Goal: Information Seeking & Learning: Learn about a topic

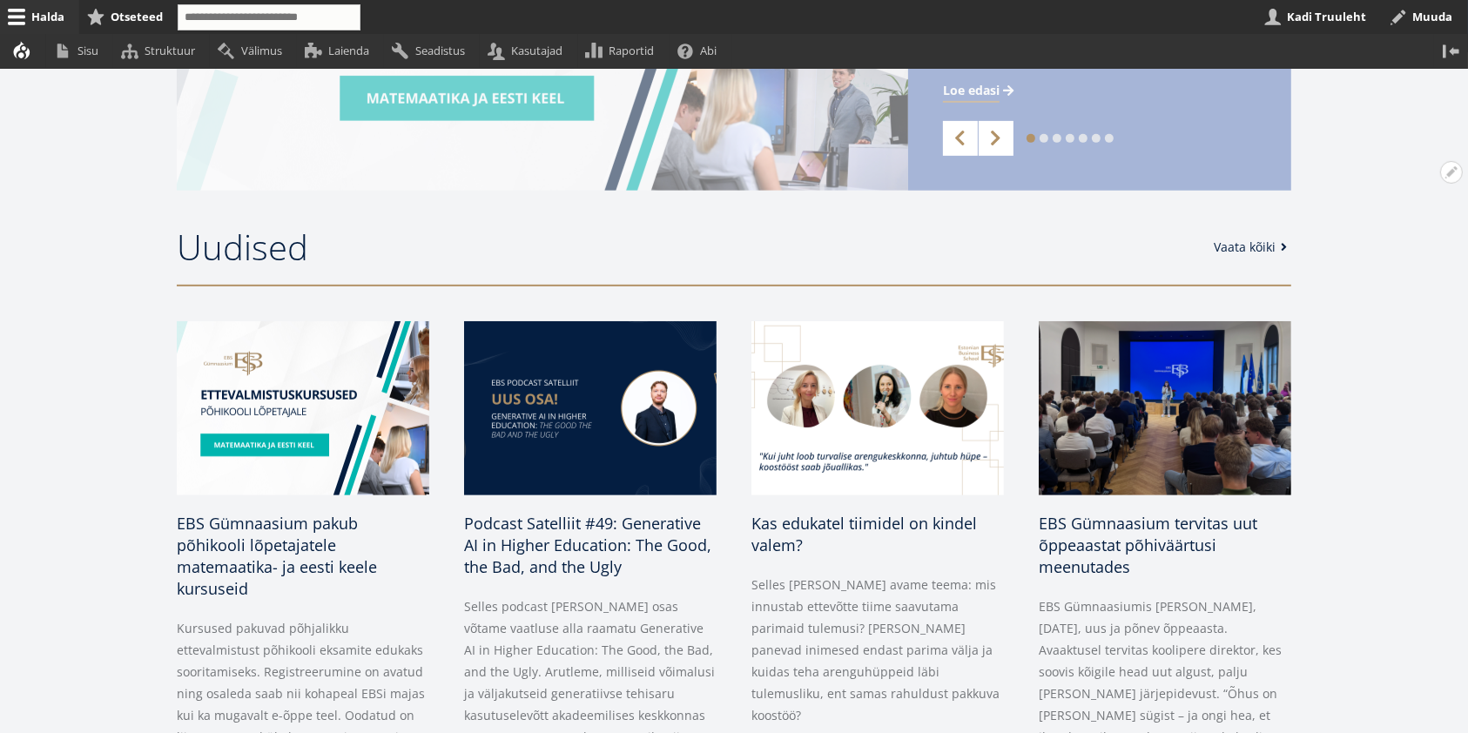
click at [1259, 245] on link "Vaata kõiki" at bounding box center [1253, 247] width 79 height 17
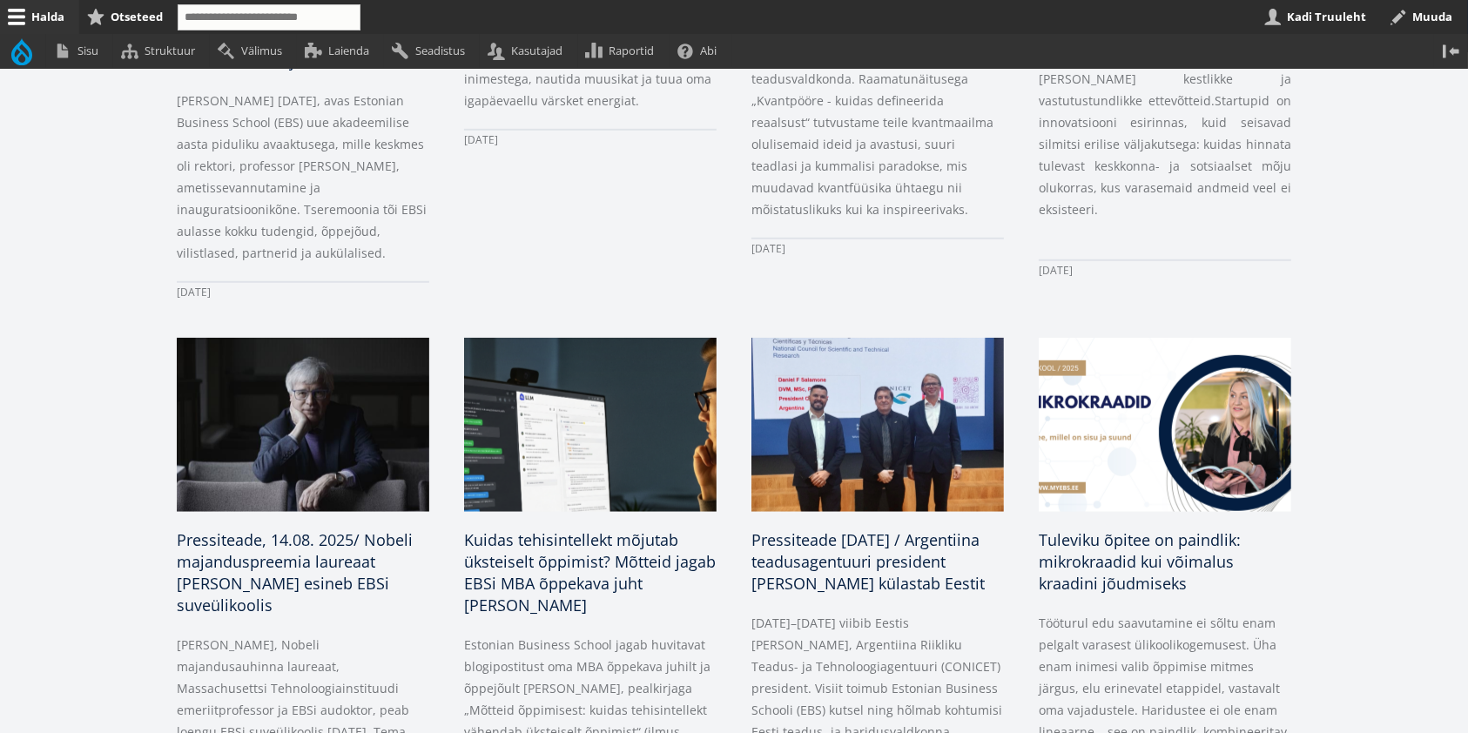
scroll to position [1742, 0]
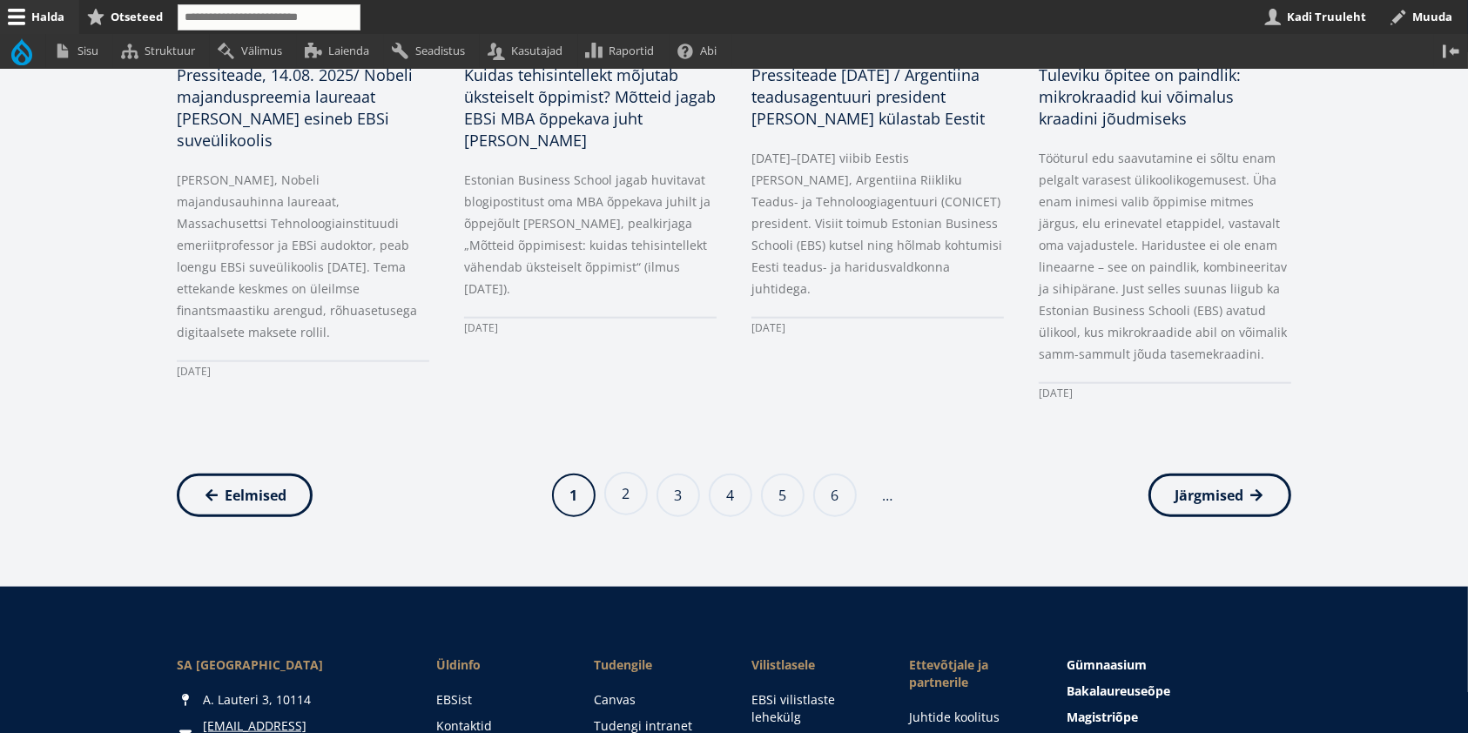
click at [627, 472] on link "Page 2" at bounding box center [626, 494] width 44 height 44
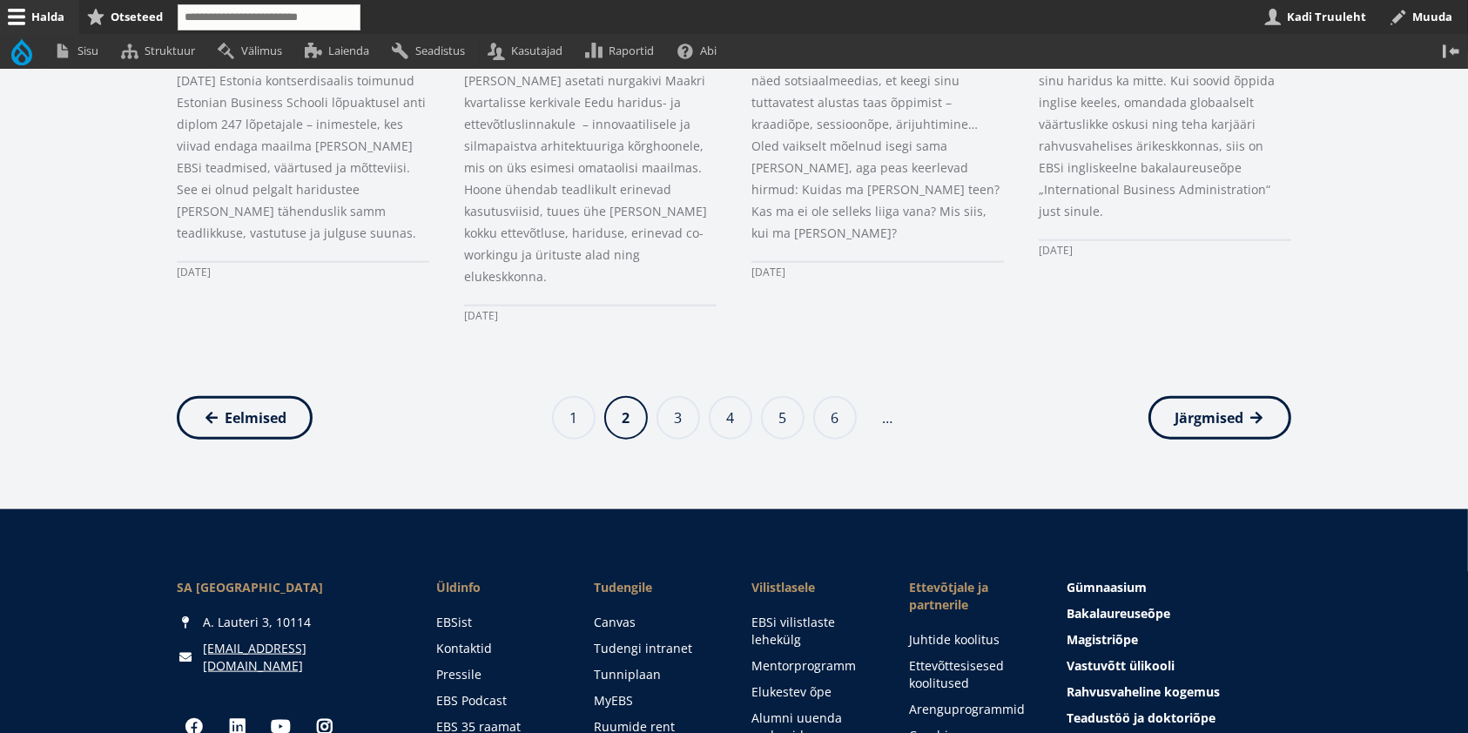
scroll to position [2090, 0]
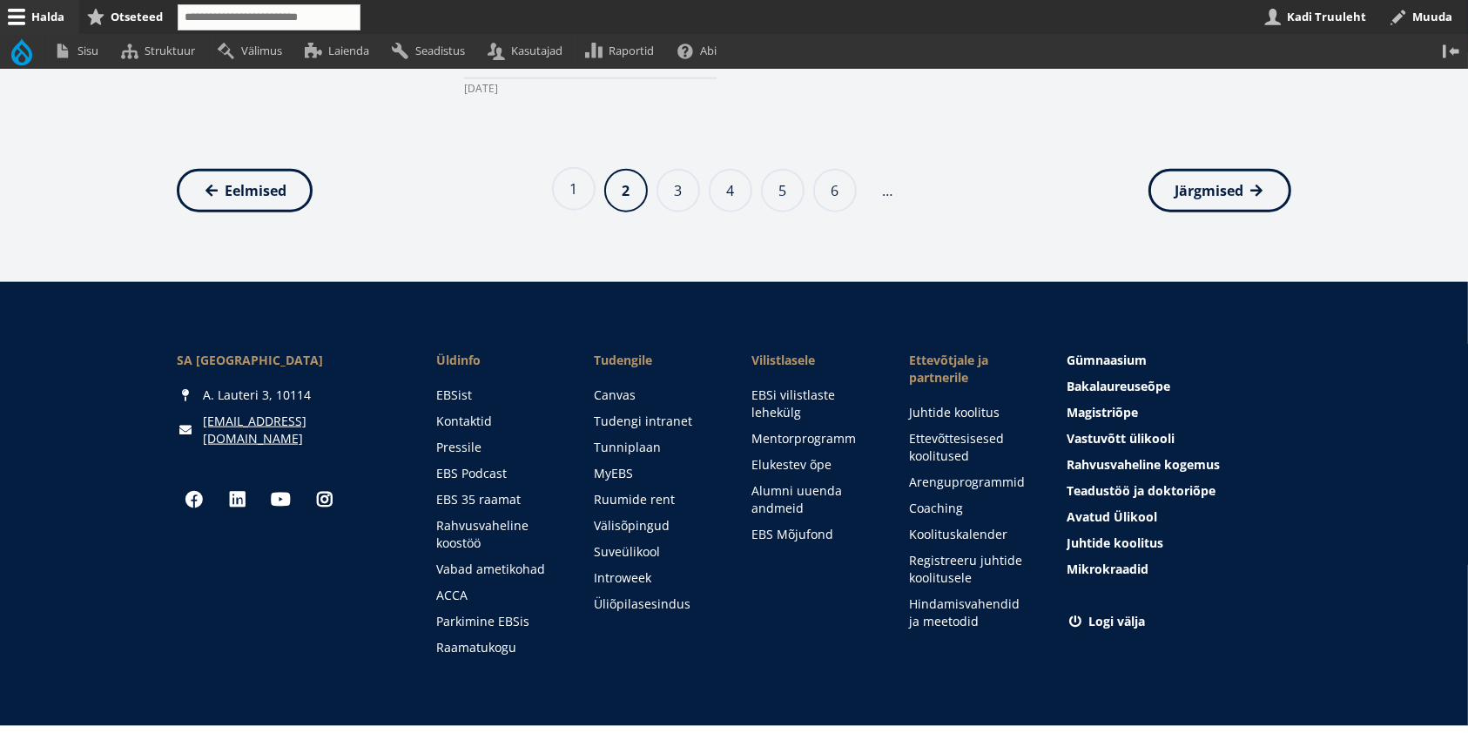
click at [581, 167] on link "Page 1" at bounding box center [574, 189] width 44 height 44
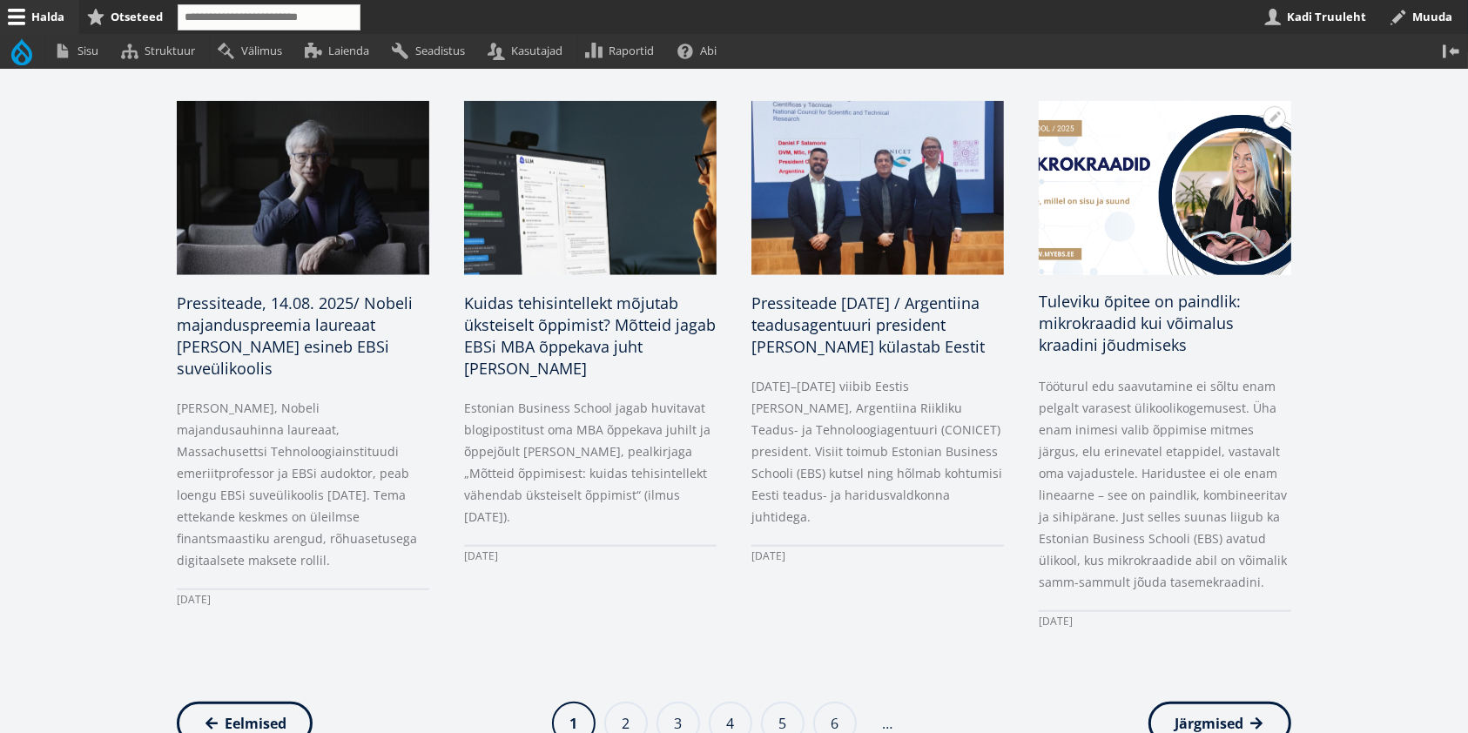
scroll to position [1625, 0]
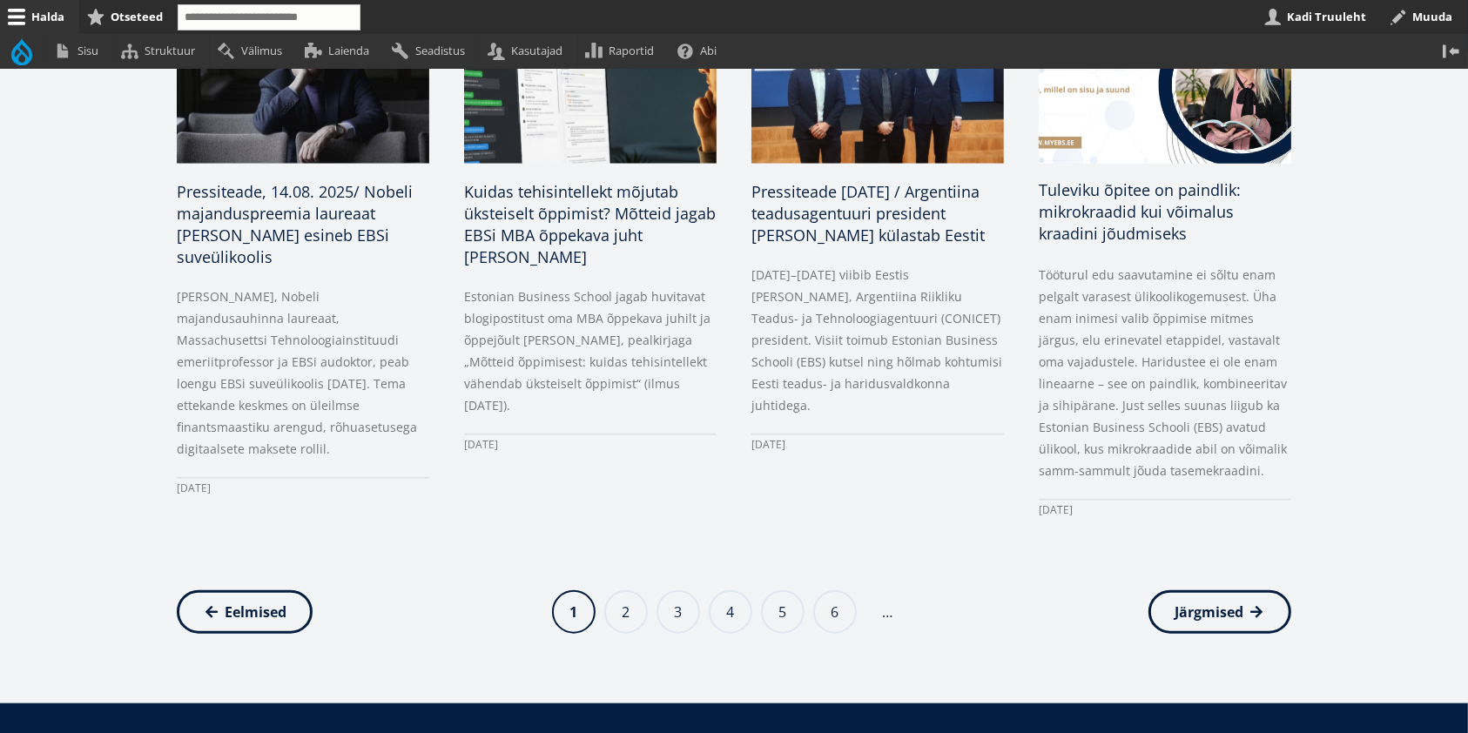
click at [1140, 185] on span "Tuleviku õpitee on paindlik: mikrokraadid kui võimalus kraadini jõudmiseks" at bounding box center [1140, 211] width 202 height 64
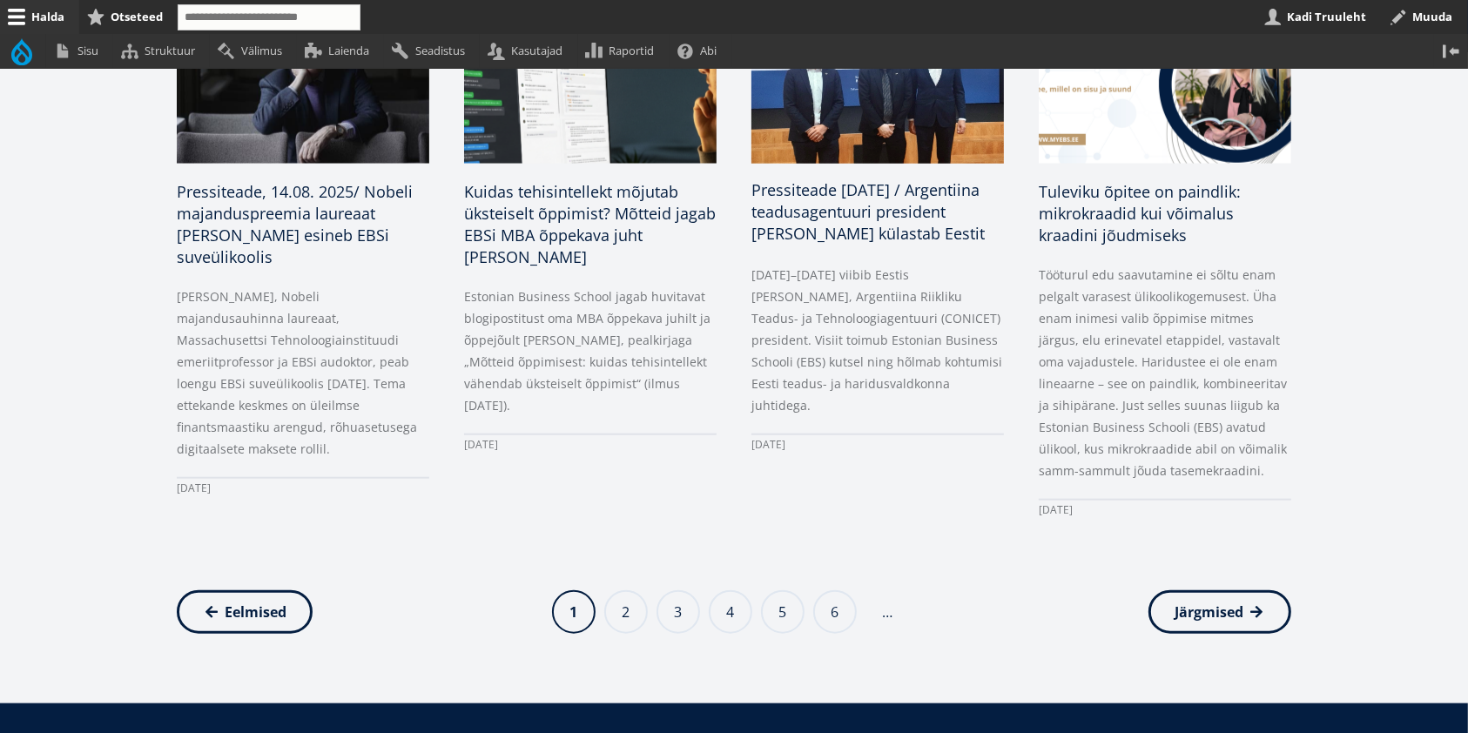
click at [813, 213] on span "Pressiteade 11.08.2025 / Argentiina teadusagentuuri president Daniel Salamone k…" at bounding box center [868, 211] width 233 height 64
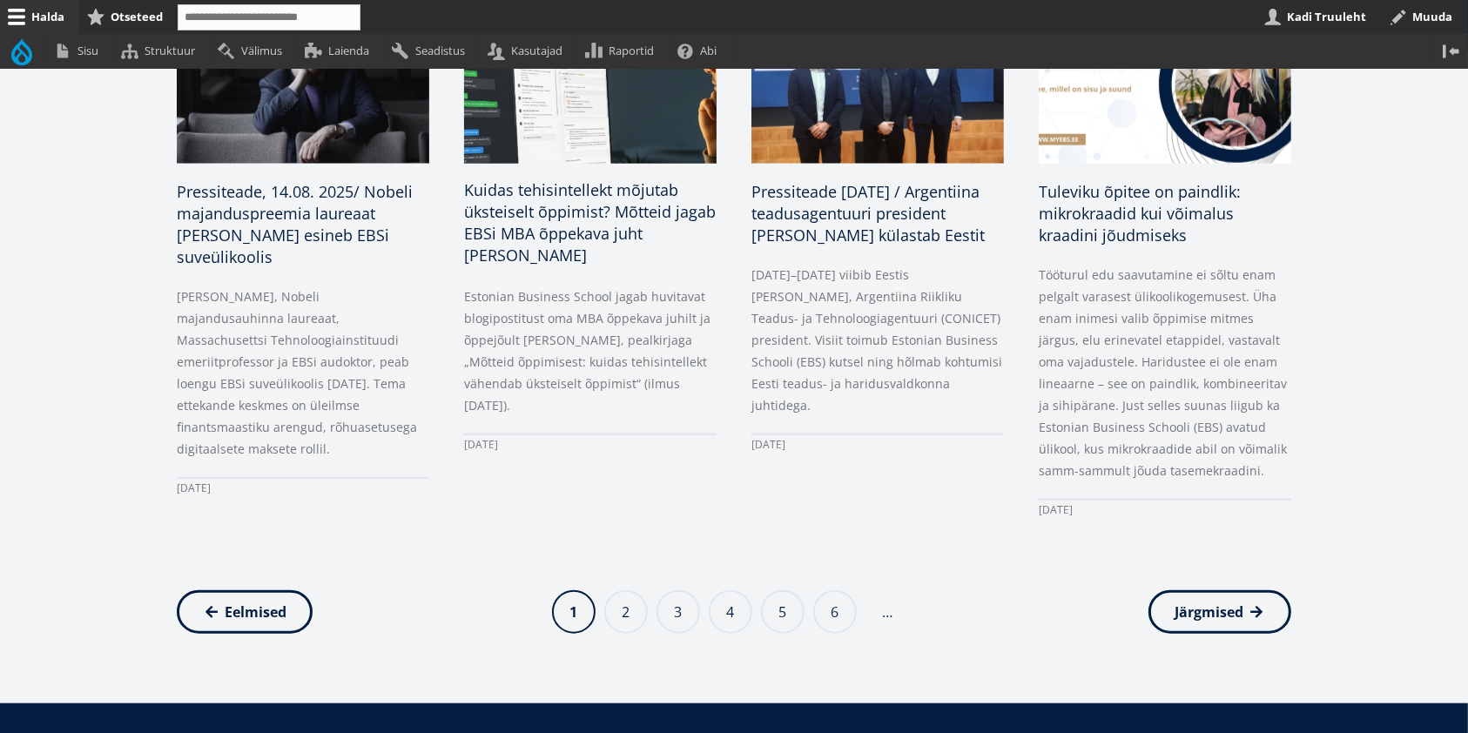
click at [584, 197] on span "Kuidas tehisintellekt mõjutab üksteiselt õppimist? Mõtteid jagab EBSi MBA õppek…" at bounding box center [590, 222] width 252 height 86
click at [258, 200] on span "Pressiteade, 14.08. 2025/ Nobeli majanduspreemia laureaat Bengt Holmström esine…" at bounding box center [295, 222] width 236 height 86
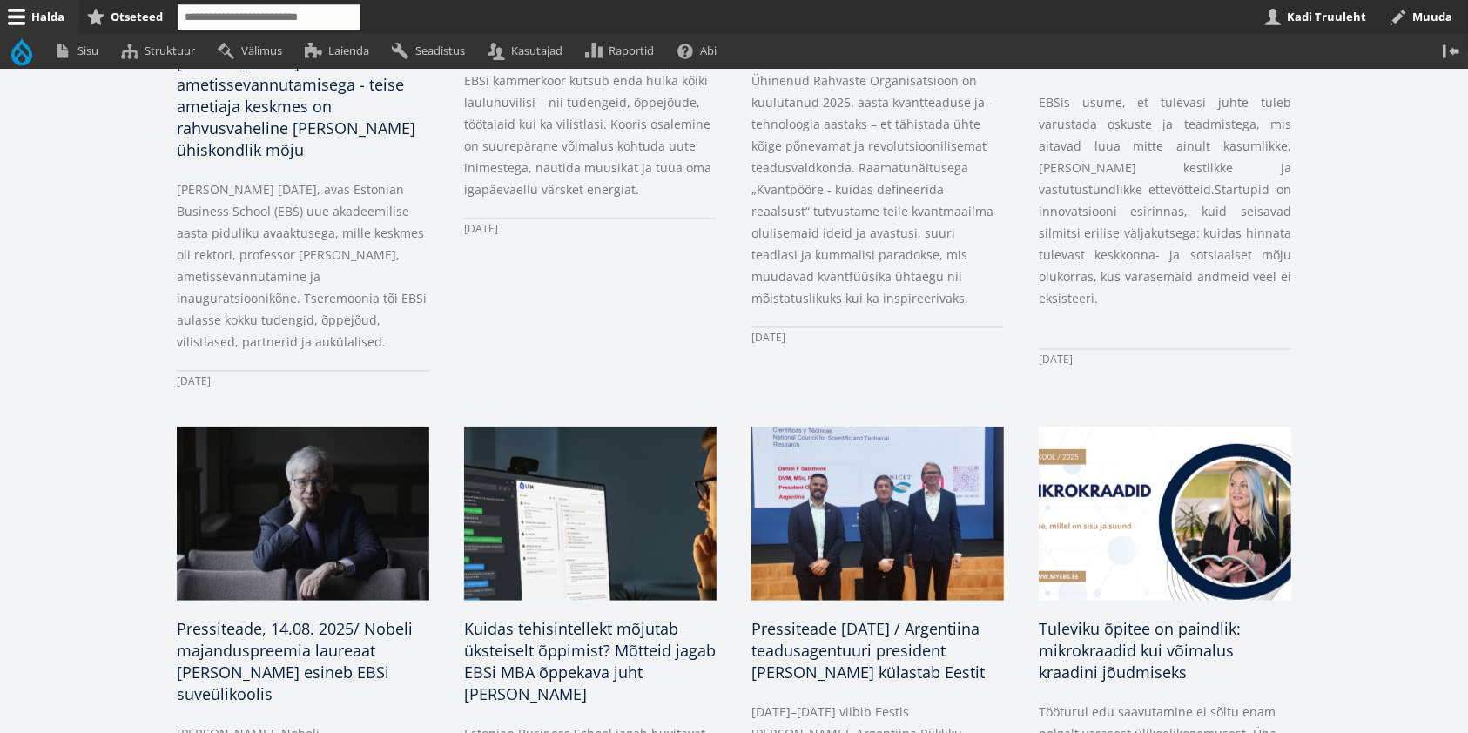
scroll to position [928, 0]
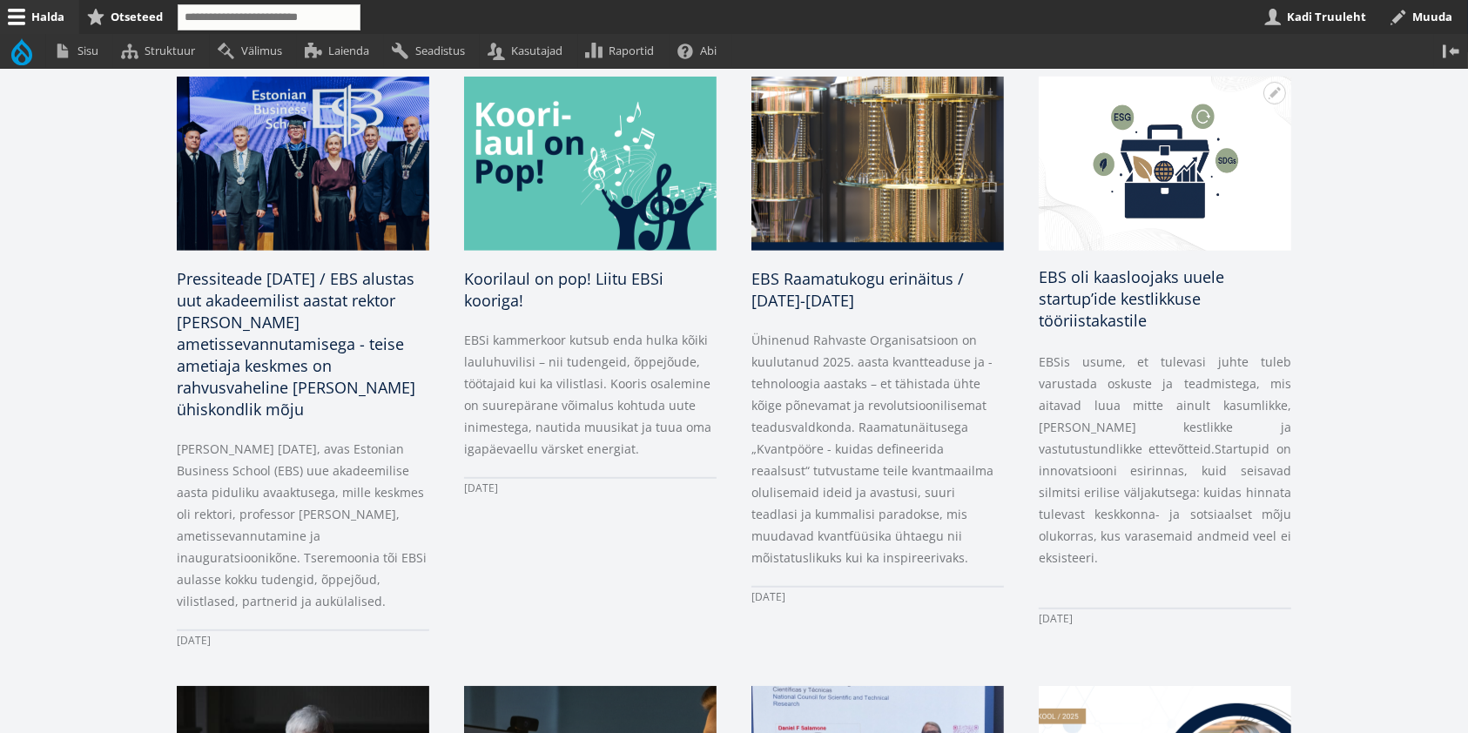
click at [1137, 278] on span "EBS oli kaasloojaks uuele startup’ide kestlikkuse tööriistakastile" at bounding box center [1132, 299] width 186 height 64
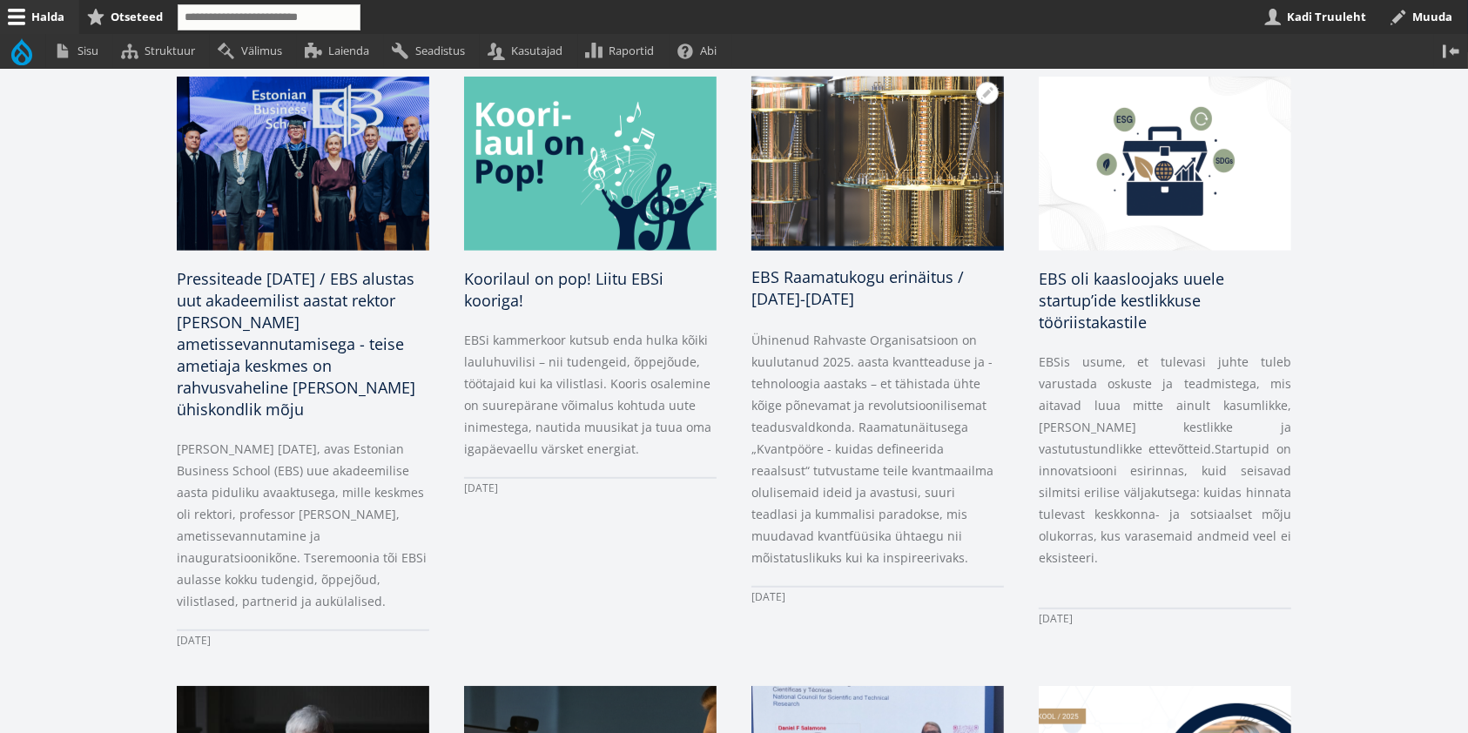
click at [911, 267] on span "EBS Raamatukogu erinäitus / 28.08-31.12.2025" at bounding box center [858, 288] width 213 height 43
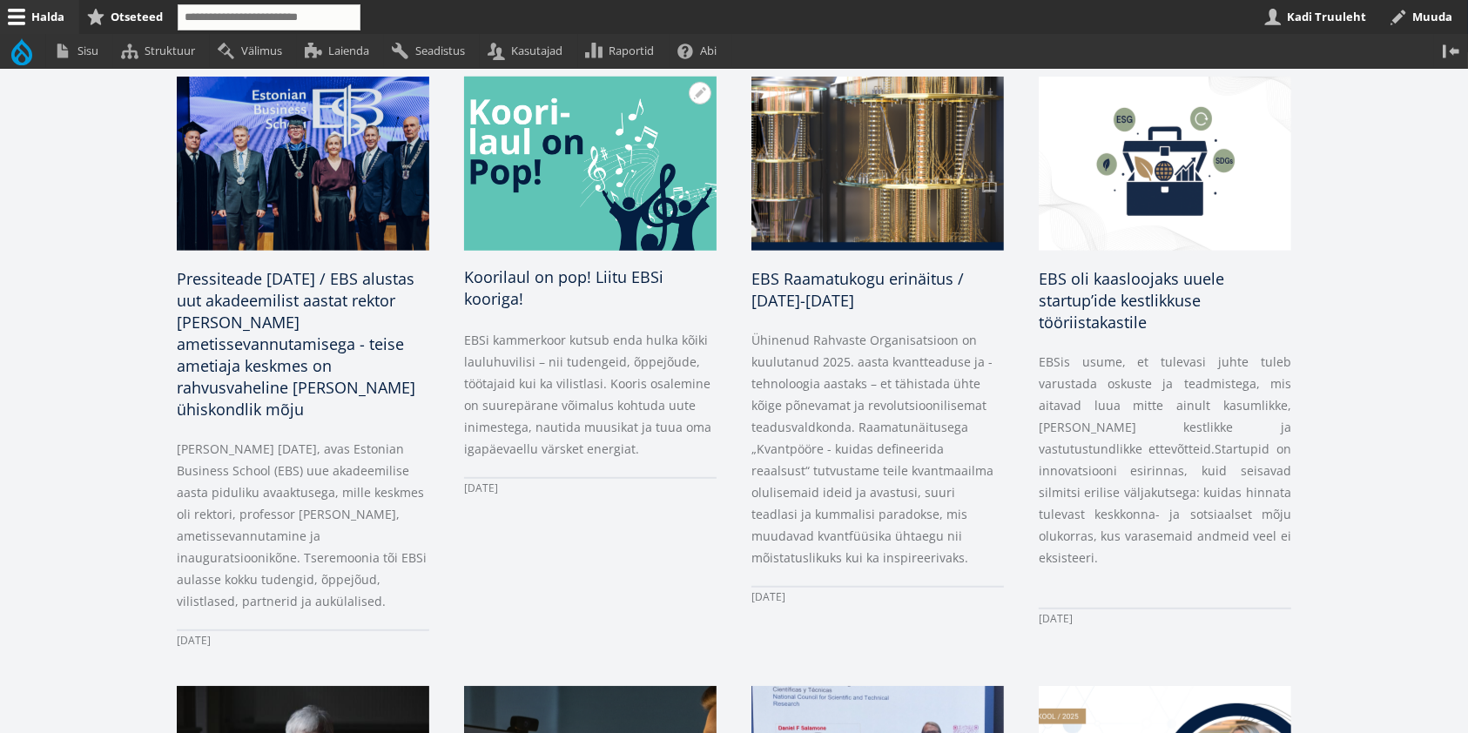
click at [542, 267] on span "Koorilaul on pop! Liitu EBSi kooriga!" at bounding box center [563, 288] width 199 height 43
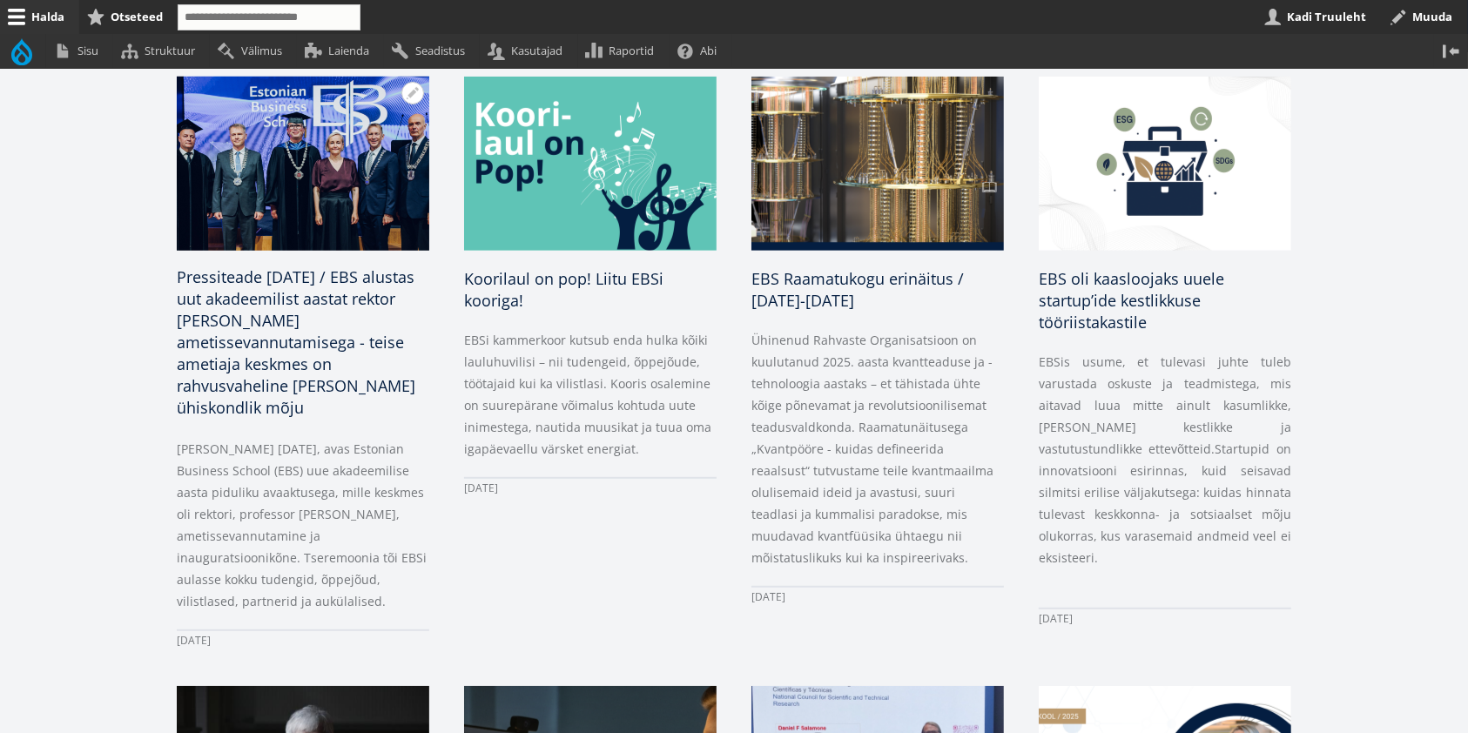
click at [316, 293] on span "Pressiteade 29.08.2025 / EBS alustas uut akadeemilist aastat rektor Meelis Kits…" at bounding box center [296, 343] width 239 height 152
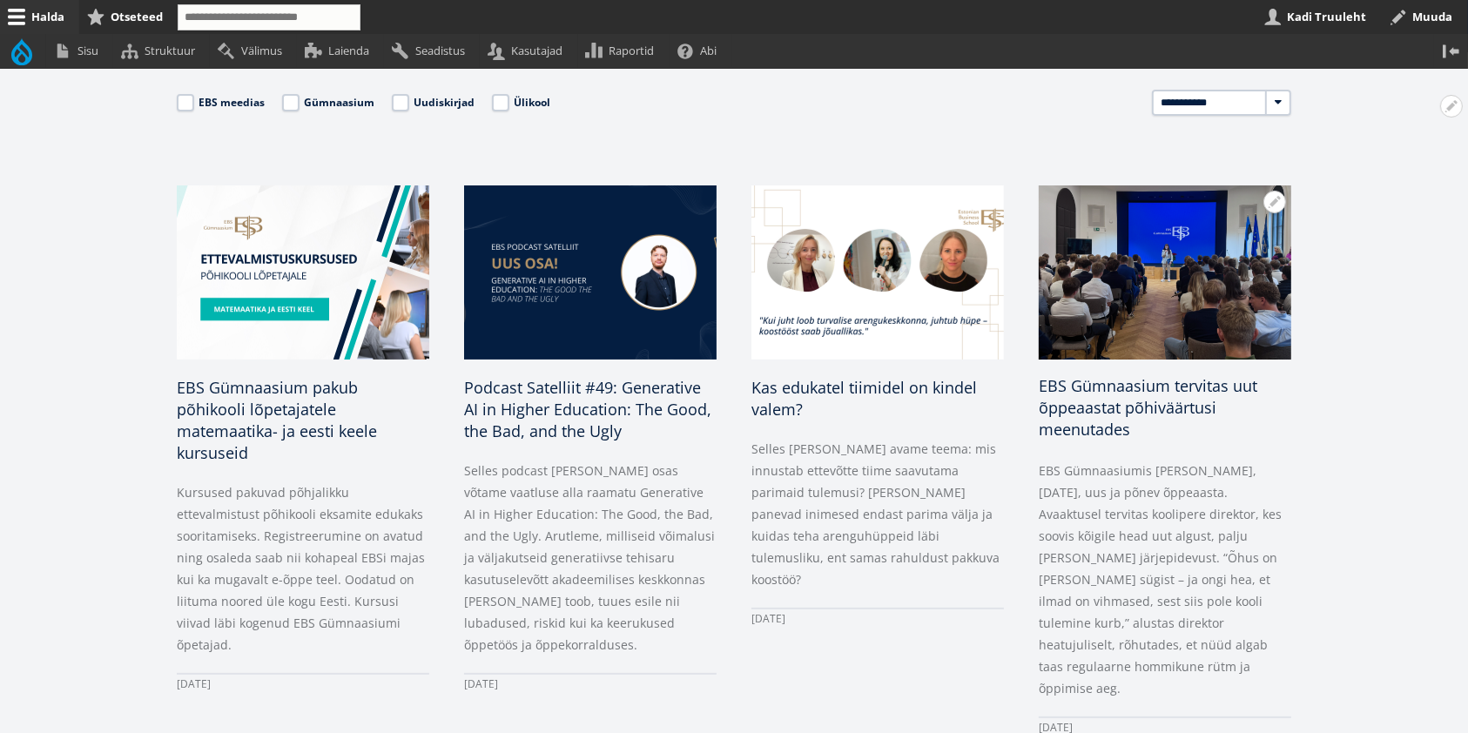
scroll to position [348, 0]
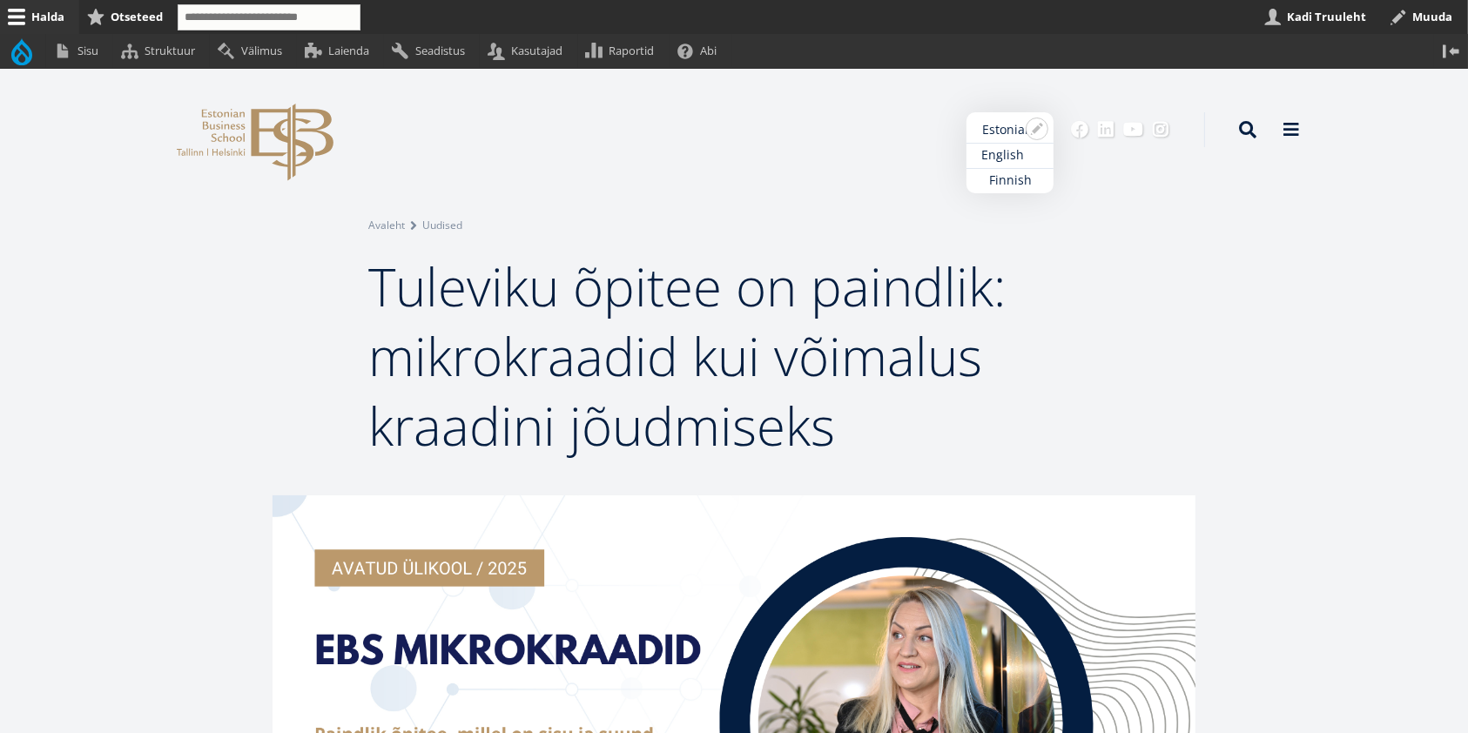
click at [1002, 151] on link "English" at bounding box center [1010, 155] width 87 height 25
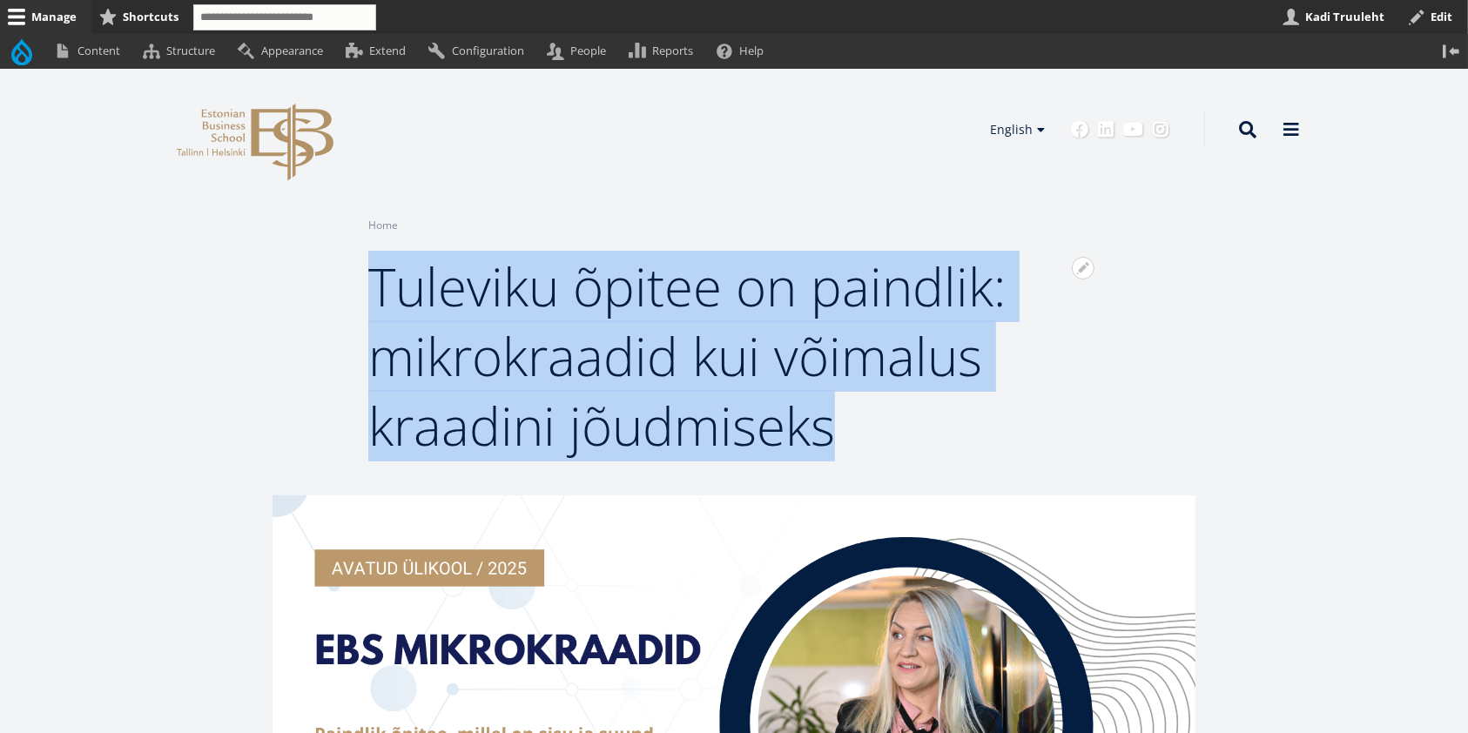
drag, startPoint x: 848, startPoint y: 435, endPoint x: 379, endPoint y: 300, distance: 488.4
click at [379, 300] on h1 "Tuleviku õpitee on paindlik: mikrokraadid kui võimalus kraadini jõudmiseks" at bounding box center [734, 356] width 732 height 209
copy span "Tuleviku õpitee on paindlik: mikrokraadid kui võimalus kraadini jõudmiseks"
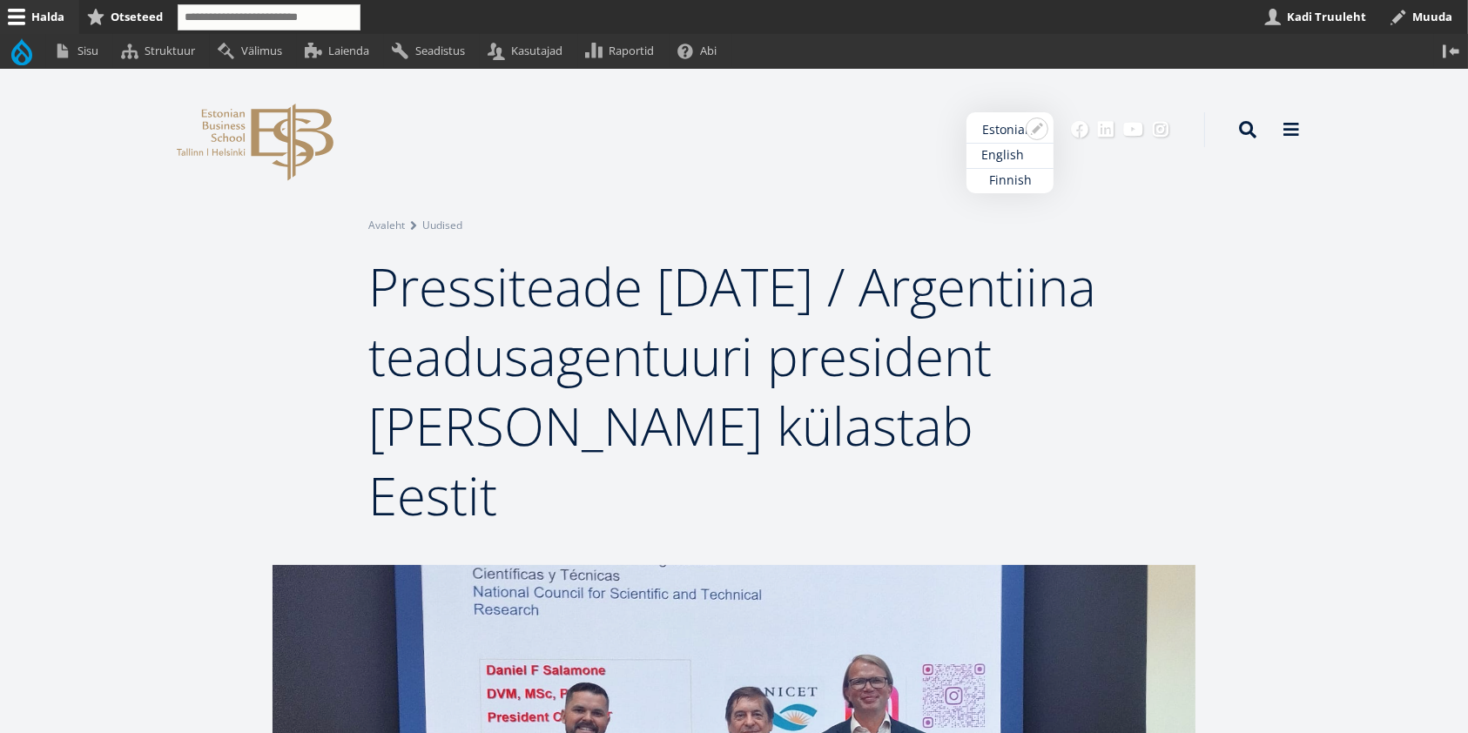
click at [1017, 154] on link "English" at bounding box center [1010, 155] width 87 height 25
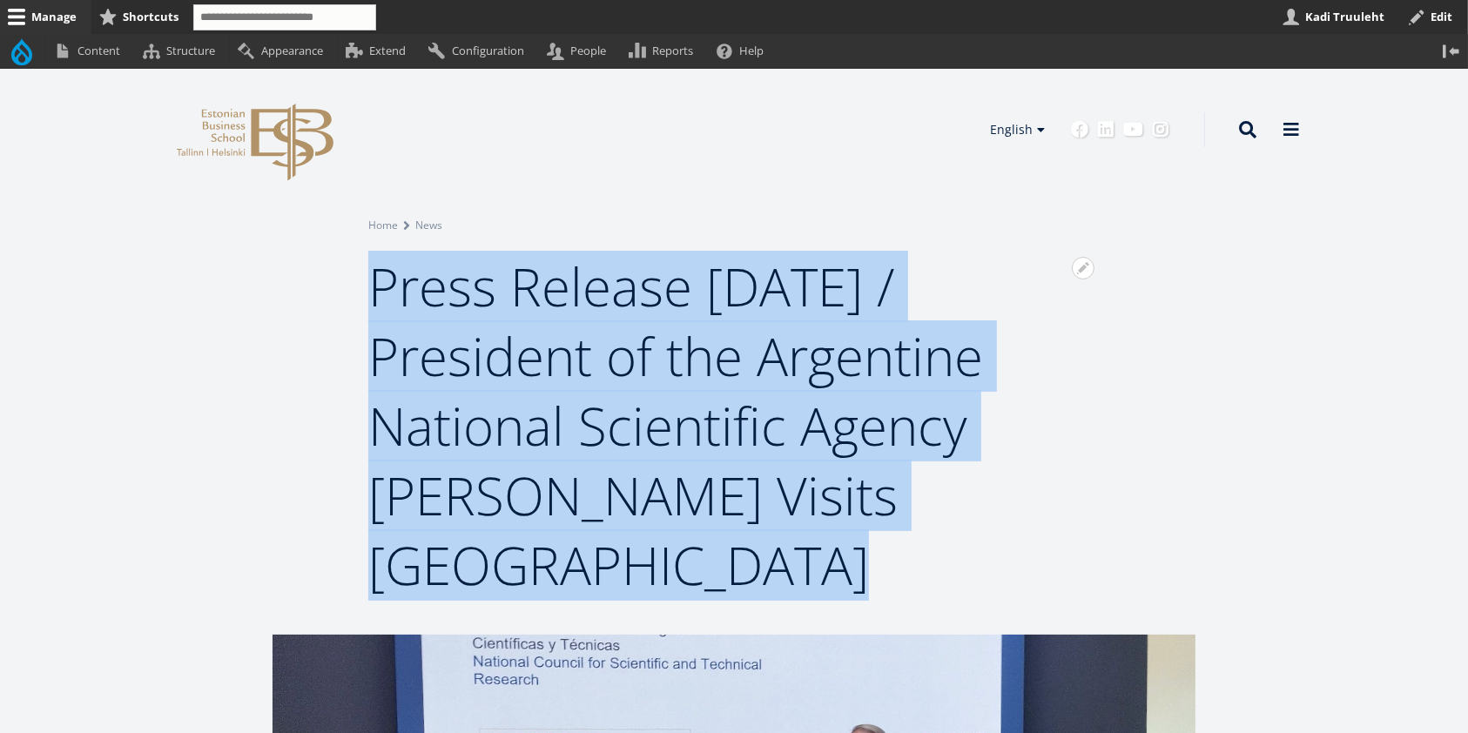
drag, startPoint x: 1103, startPoint y: 504, endPoint x: 371, endPoint y: 294, distance: 761.9
click at [371, 294] on div "Open configuration options Configure block Remove block Translate block Open Br…" at bounding box center [734, 408] width 871 height 383
copy span "Press Release 11 August 2025 / President of the Argentine National Scientific A…"
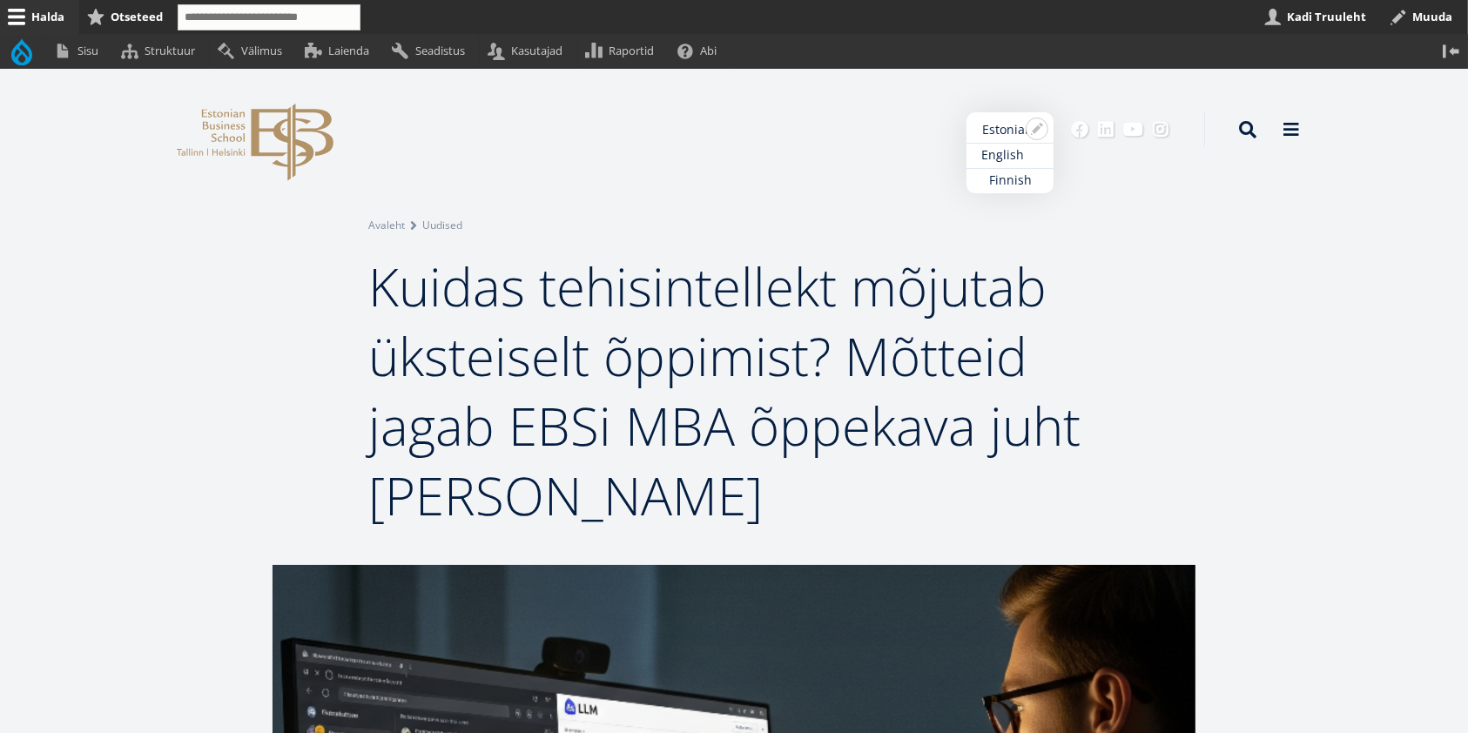
click at [1011, 152] on link "English" at bounding box center [1010, 155] width 87 height 25
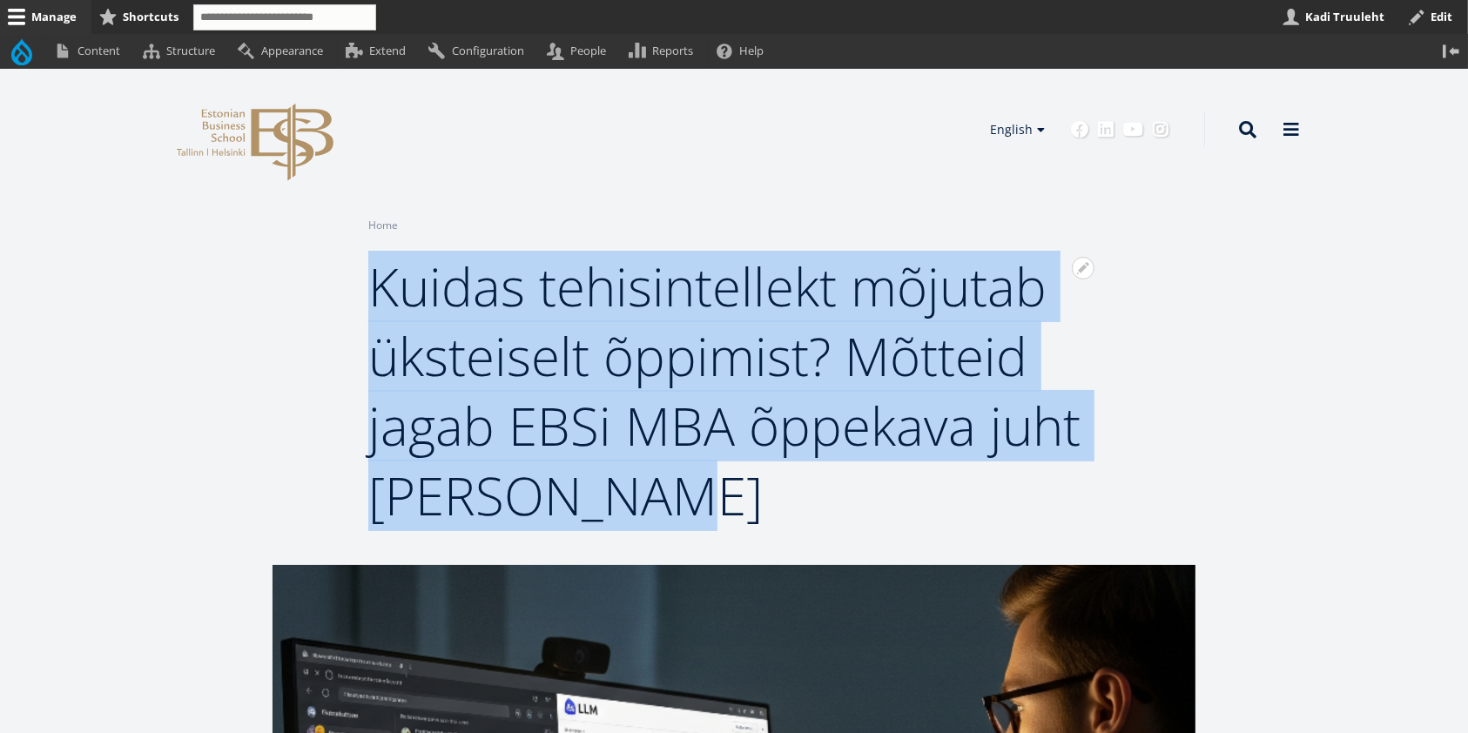
drag, startPoint x: 650, startPoint y: 500, endPoint x: 376, endPoint y: 298, distance: 340.0
click at [376, 298] on h1 "Kuidas tehisintellekt mõjutab üksteiselt õppimist? Mõtteid jagab EBSi MBA õppek…" at bounding box center [734, 391] width 732 height 279
copy span "Kuidas tehisintellekt mõjutab üksteiselt õppimist? Mõtteid jagab EBSi MBA õppek…"
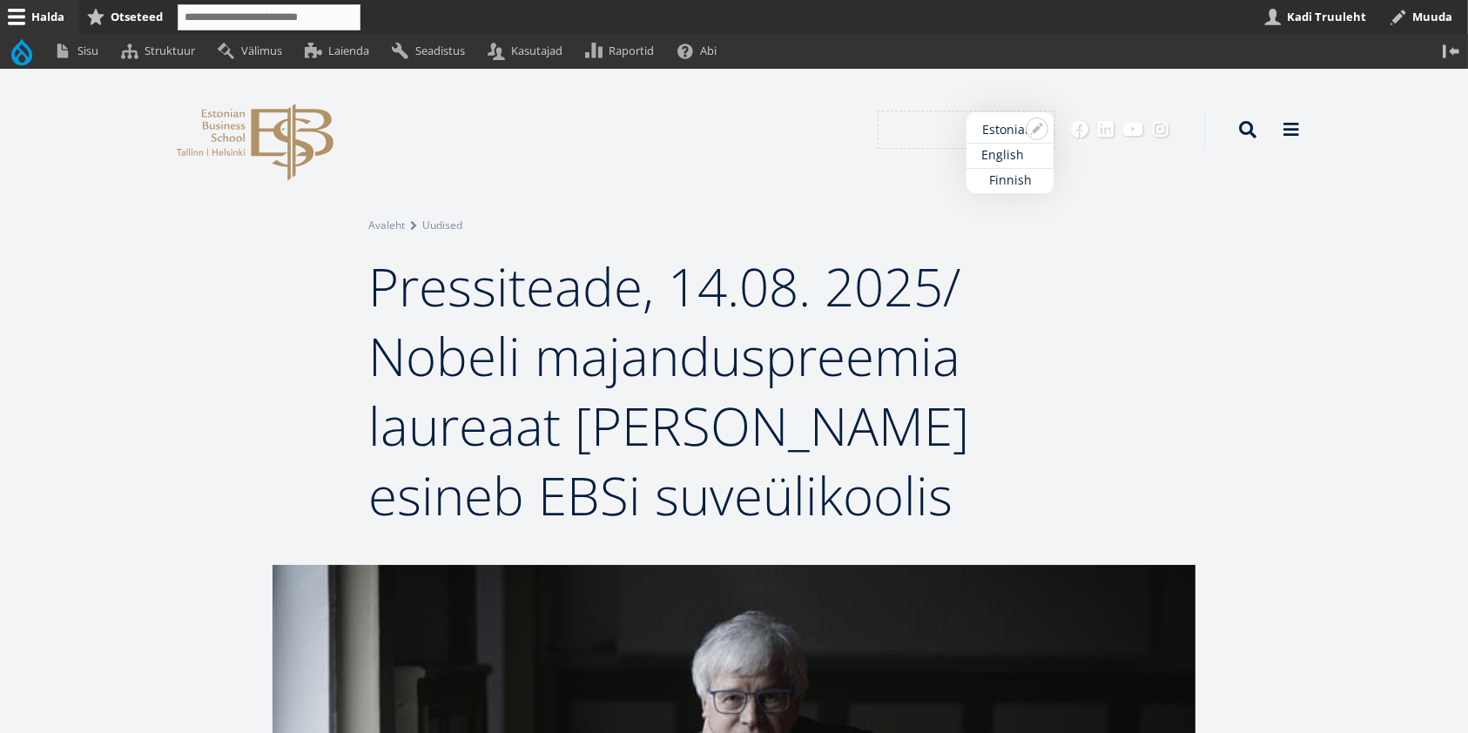
click at [1024, 155] on link "English" at bounding box center [1010, 155] width 87 height 25
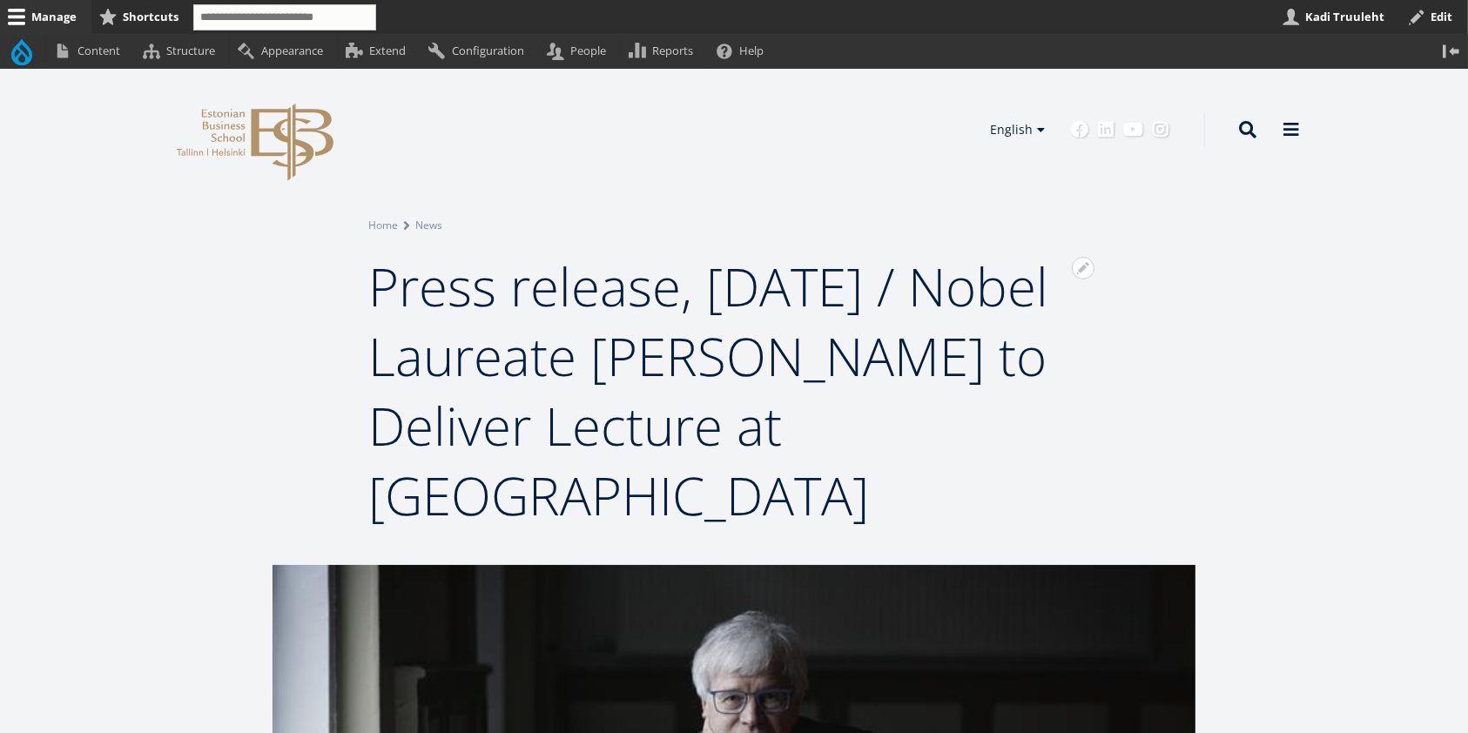
drag, startPoint x: 924, startPoint y: 505, endPoint x: 376, endPoint y: 283, distance: 591.1
click at [375, 285] on h1 "Press release, August 14, 2025 / Nobel Laureate Bengt Holmström to Deliver Lect…" at bounding box center [734, 391] width 732 height 279
copy span "Press release, August 14, 2025 / Nobel Laureate Bengt Holmström to Deliver Lect…"
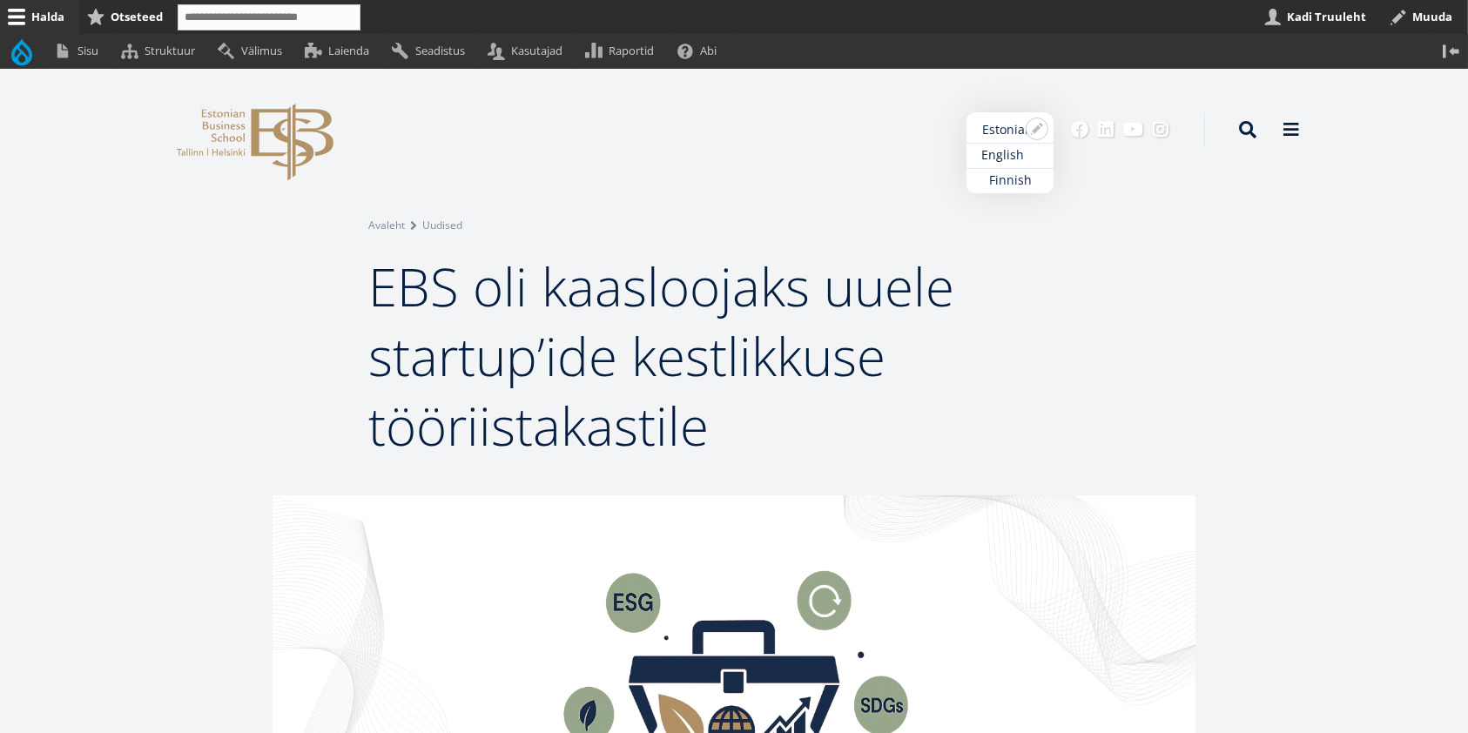
click at [1016, 150] on link "English" at bounding box center [1010, 155] width 87 height 25
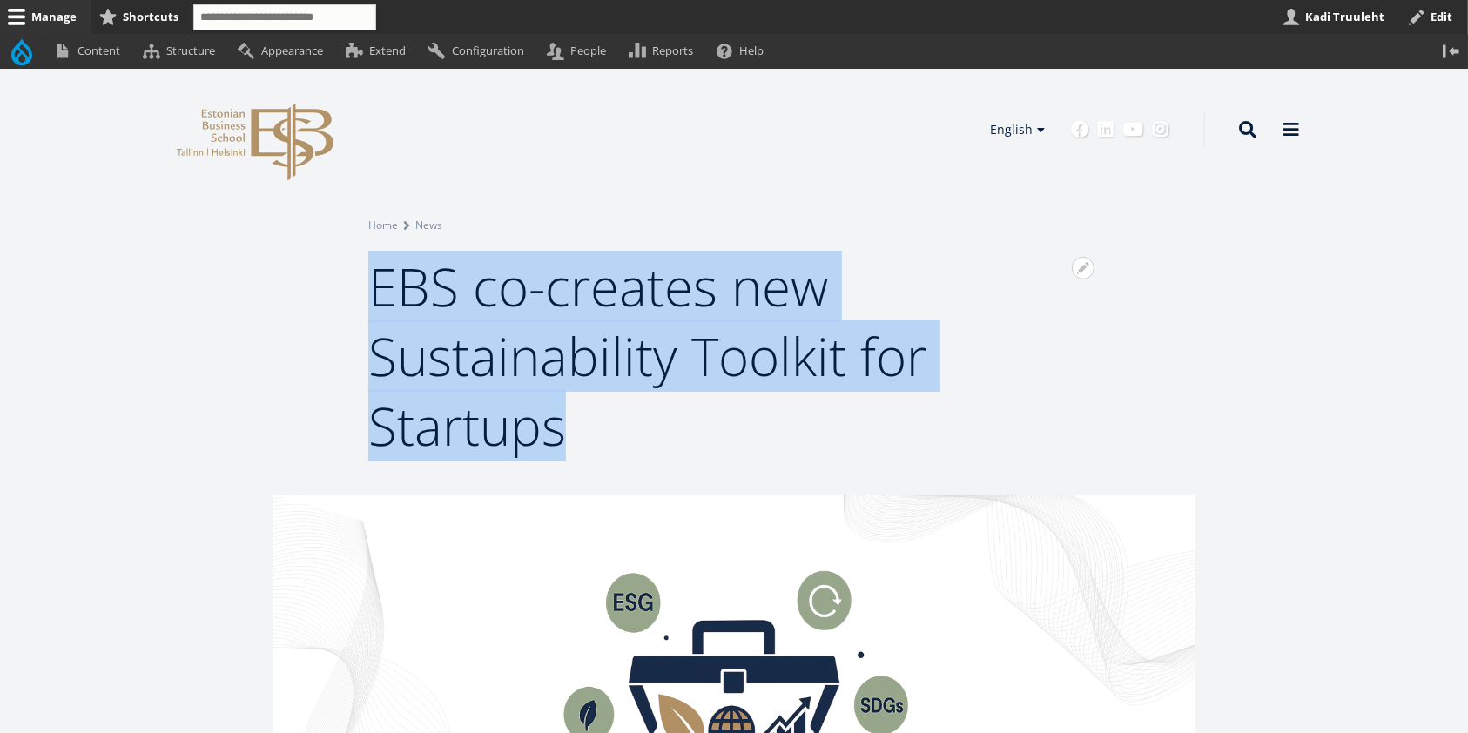
drag, startPoint x: 616, startPoint y: 432, endPoint x: 375, endPoint y: 286, distance: 281.4
click at [375, 286] on h1 "EBS co-creates new Sustainability Toolkit for Startups" at bounding box center [734, 356] width 732 height 209
copy span "EBS co-creates new Sustainability Toolkit for Startups"
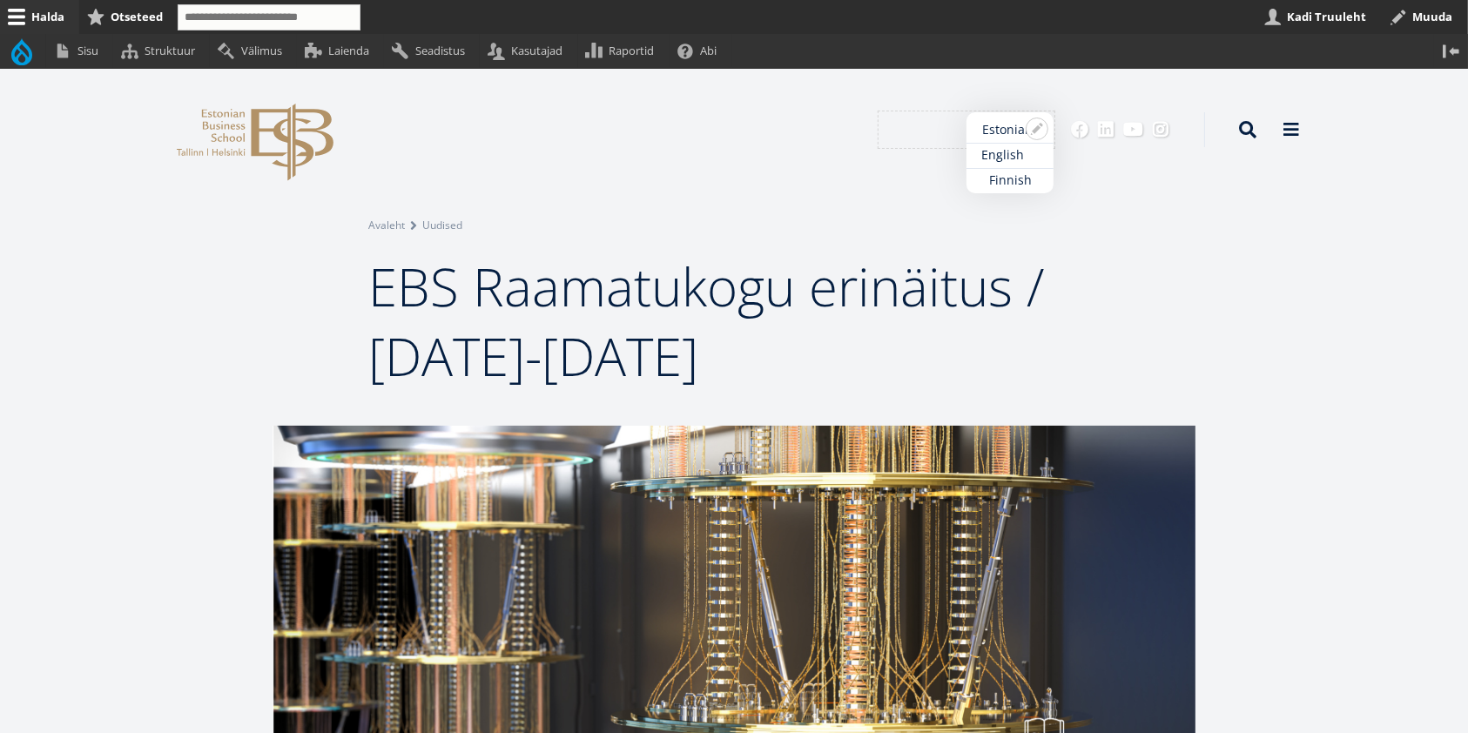
click at [1008, 149] on link "English" at bounding box center [1010, 155] width 87 height 25
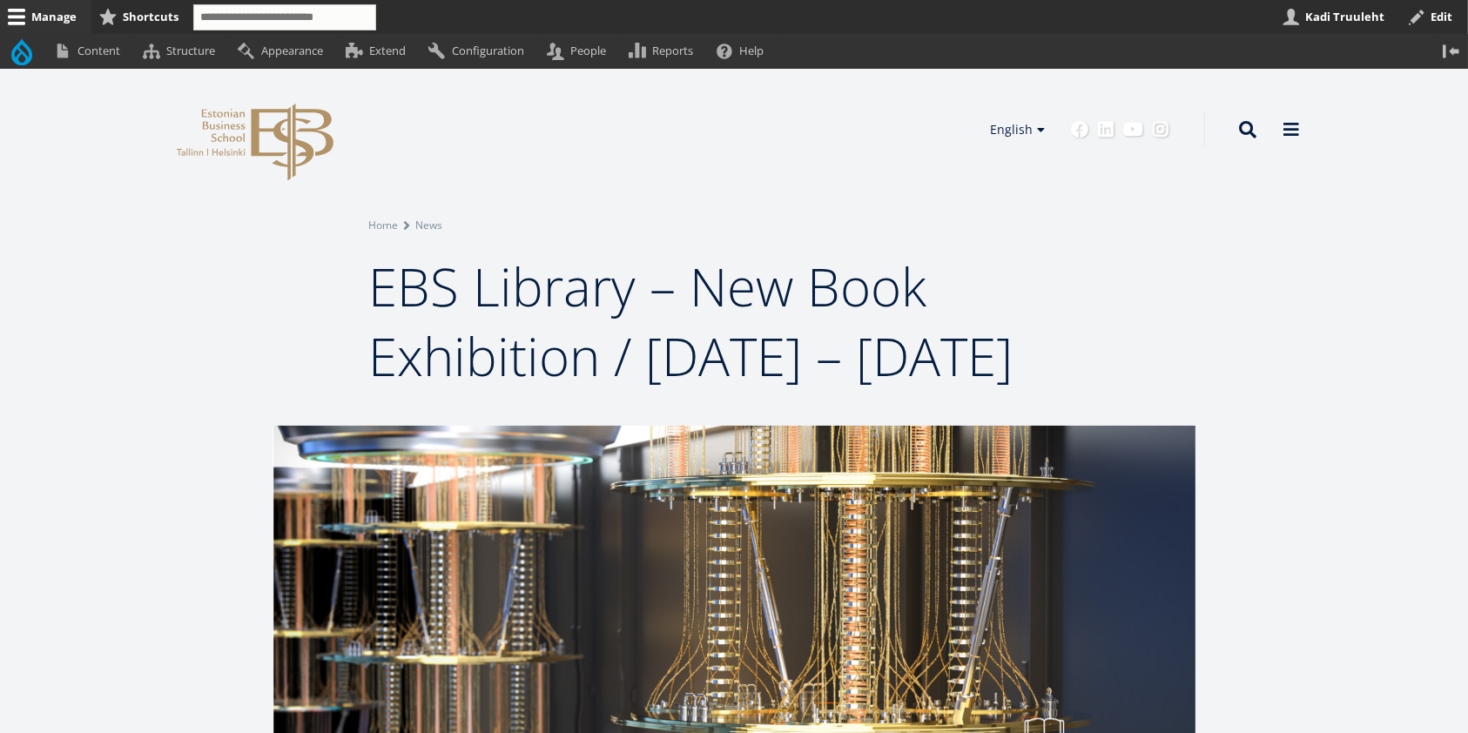
drag, startPoint x: 779, startPoint y: 430, endPoint x: 356, endPoint y: 289, distance: 445.3
click at [356, 289] on div "Open configuration options Configure block Remove block Translate block Open Br…" at bounding box center [734, 304] width 871 height 174
copy span "EBS Library – New Book Exhibition / 28 August – 31 December 2025"
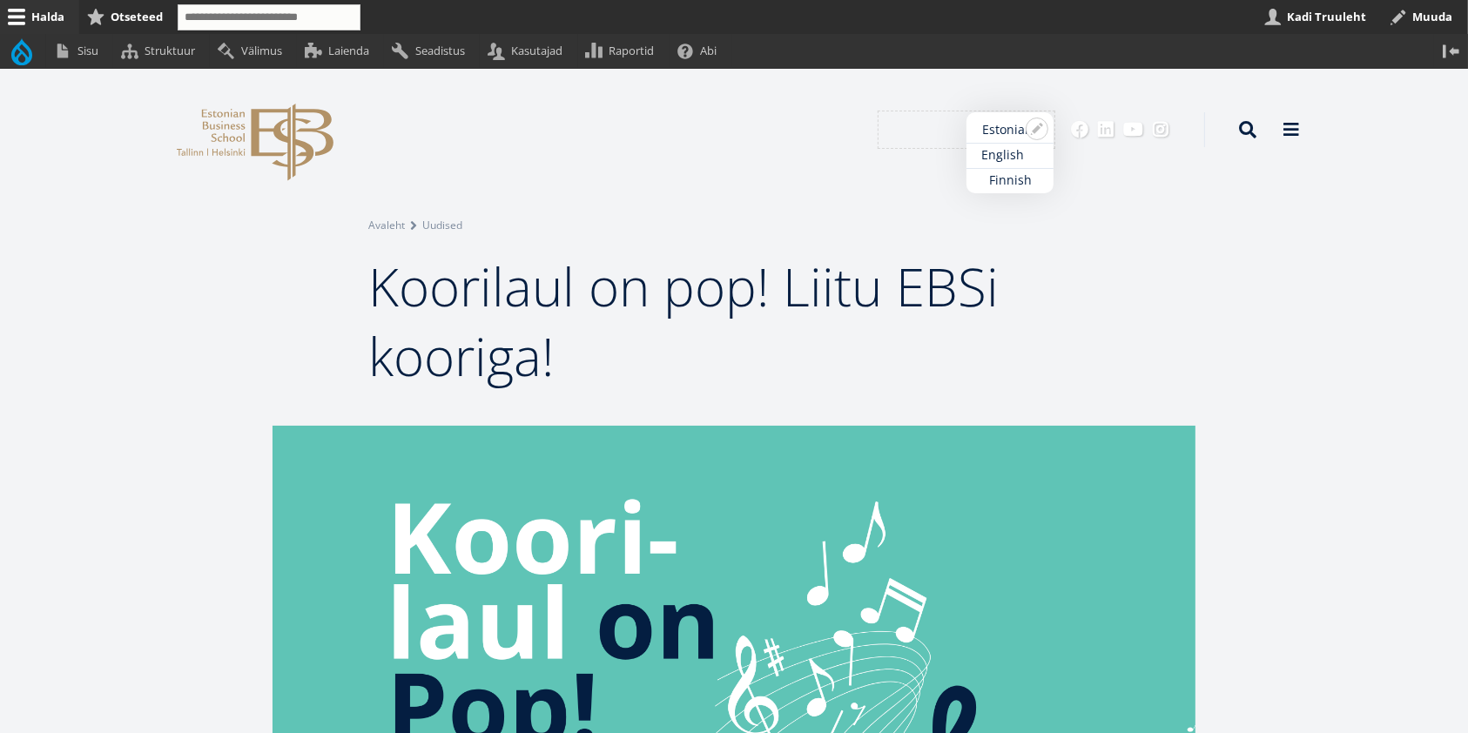
click at [1020, 152] on link "English" at bounding box center [1010, 155] width 87 height 25
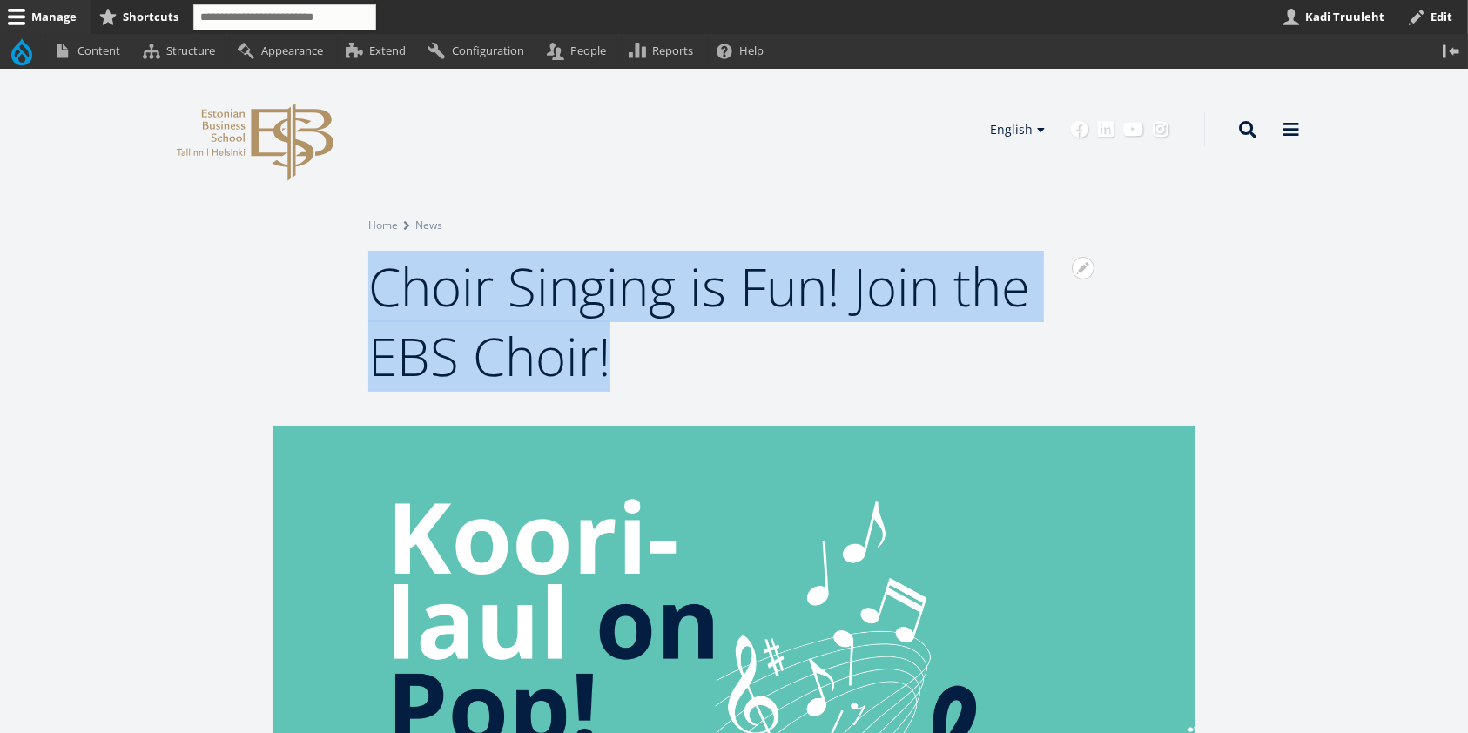
drag, startPoint x: 647, startPoint y: 358, endPoint x: 379, endPoint y: 279, distance: 279.7
click at [379, 279] on h1 "Choir Singing is Fun! Join the EBS Choir!" at bounding box center [734, 321] width 732 height 139
copy span "Choir Singing is Fun! Join the EBS Choir!"
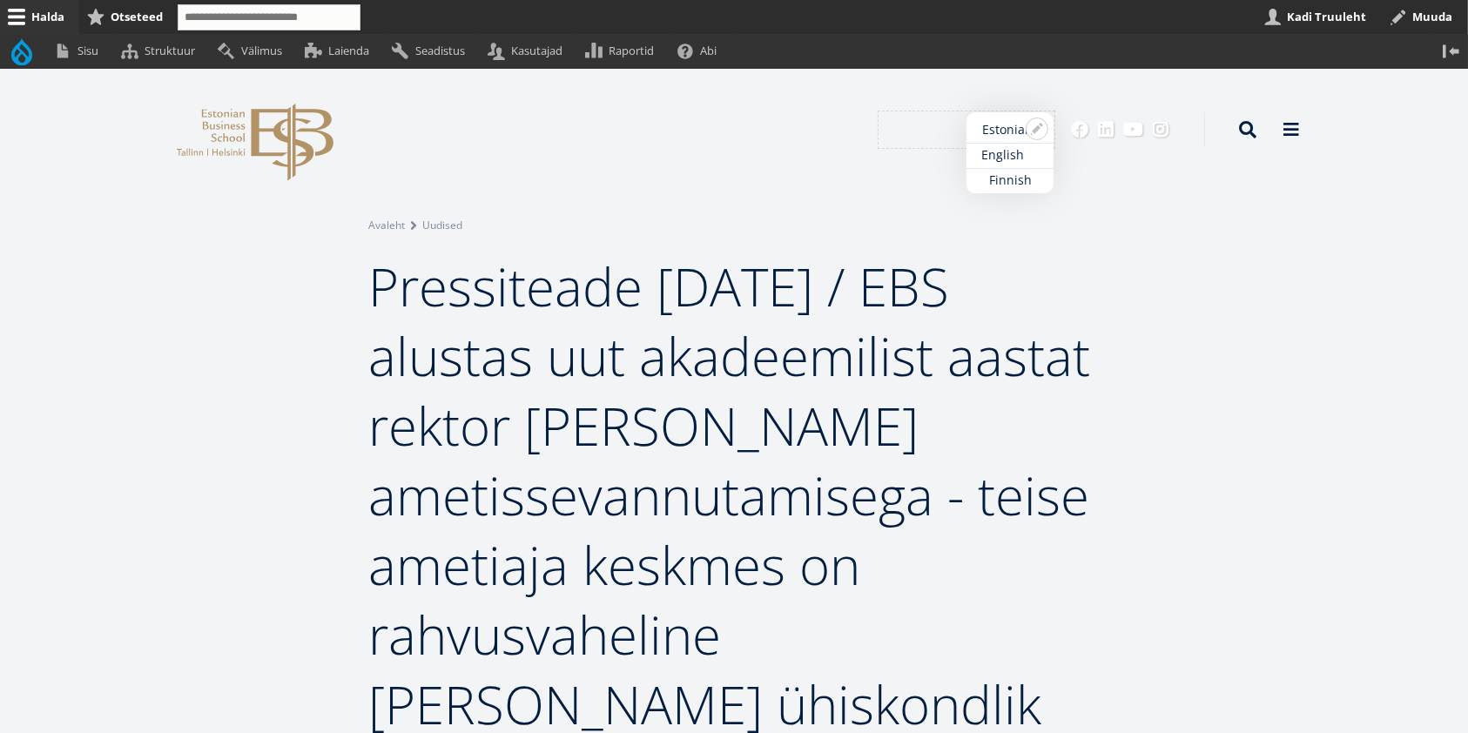
click at [994, 154] on link "English" at bounding box center [1010, 155] width 87 height 25
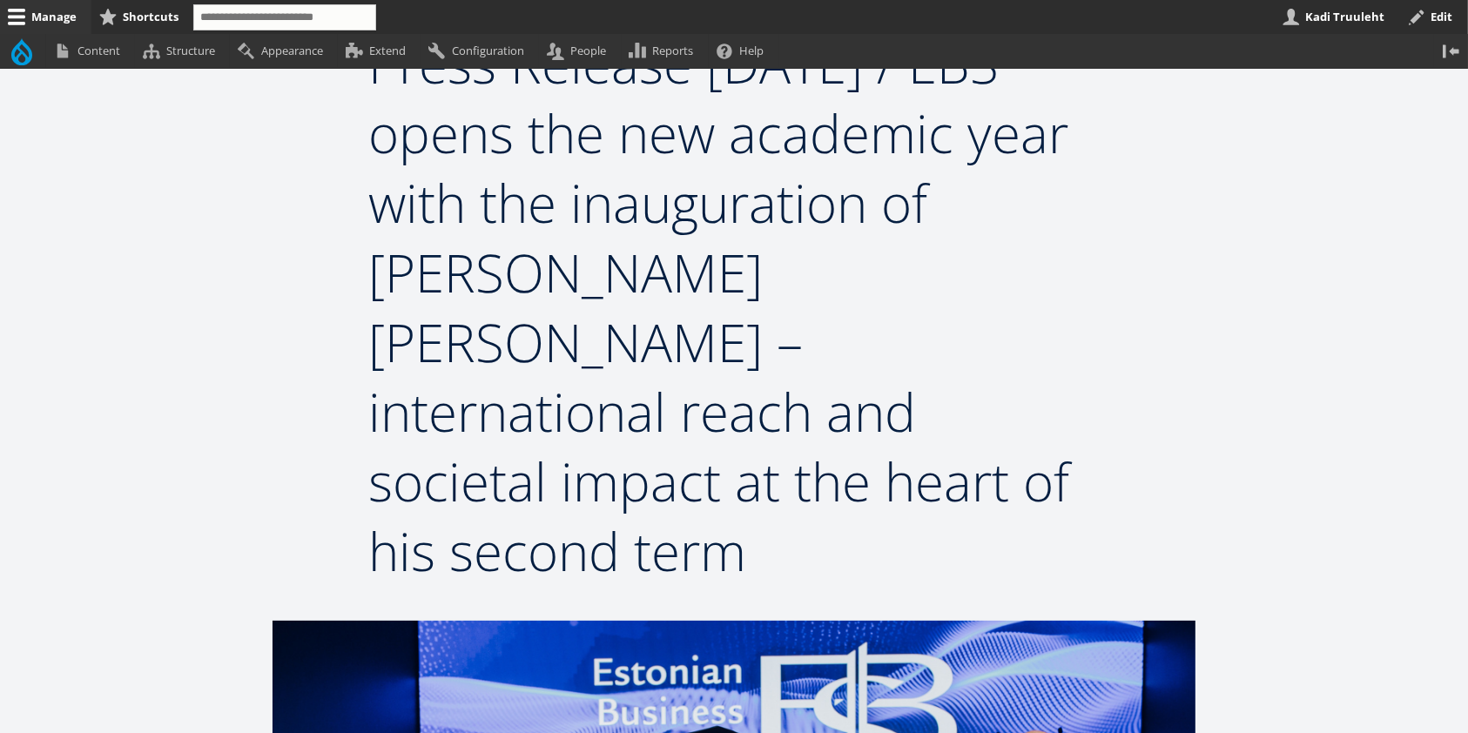
scroll to position [232, 0]
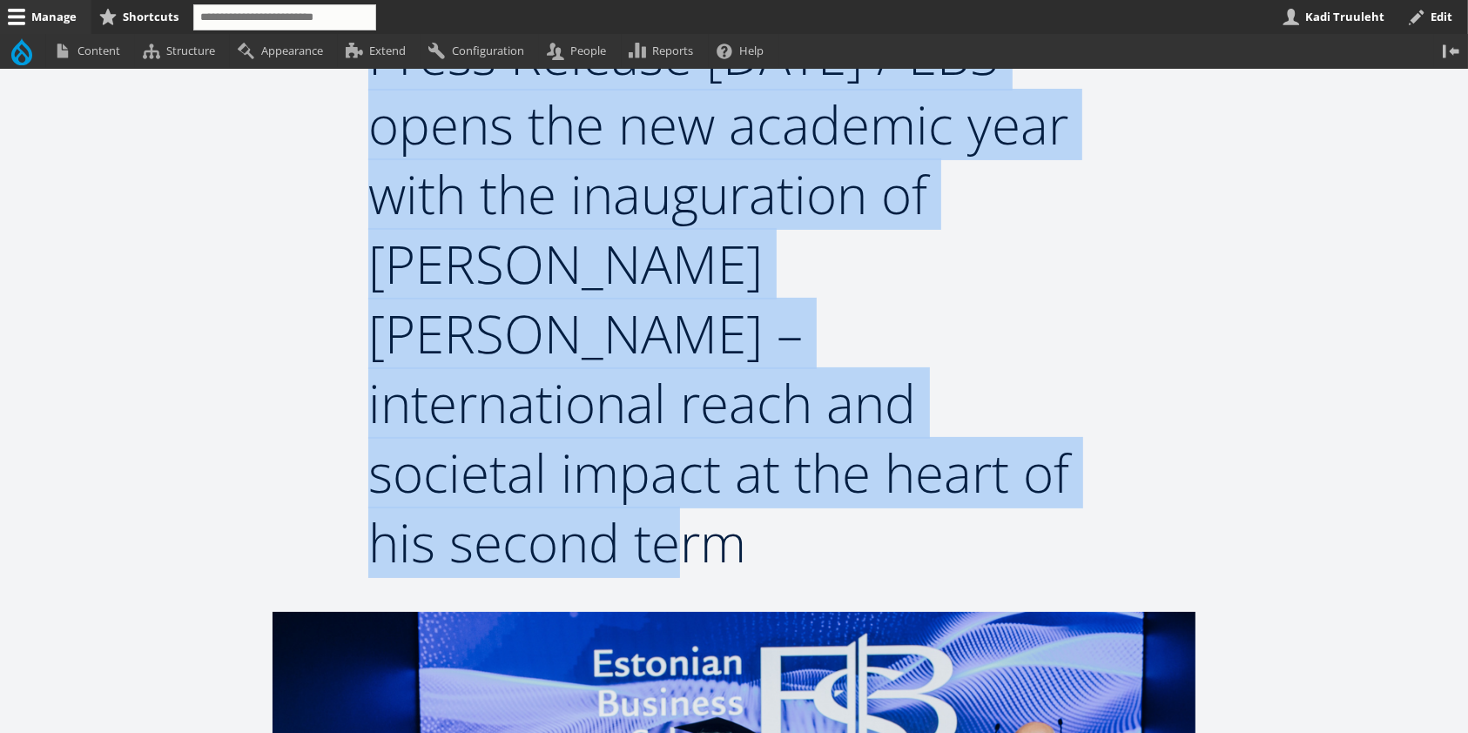
drag, startPoint x: 767, startPoint y: 477, endPoint x: 366, endPoint y: 70, distance: 572.1
click at [366, 70] on div "Open configuration options Configure block Remove block Translate block Open Br…" at bounding box center [734, 281] width 871 height 592
copy span "Press Release [DATE] / EBS opens the new academic year with the inauguration of…"
click at [306, 196] on div "Open configuration options Configure block Remove block Translate block Open Br…" at bounding box center [734, 281] width 871 height 592
